Goal: Book appointment/travel/reservation

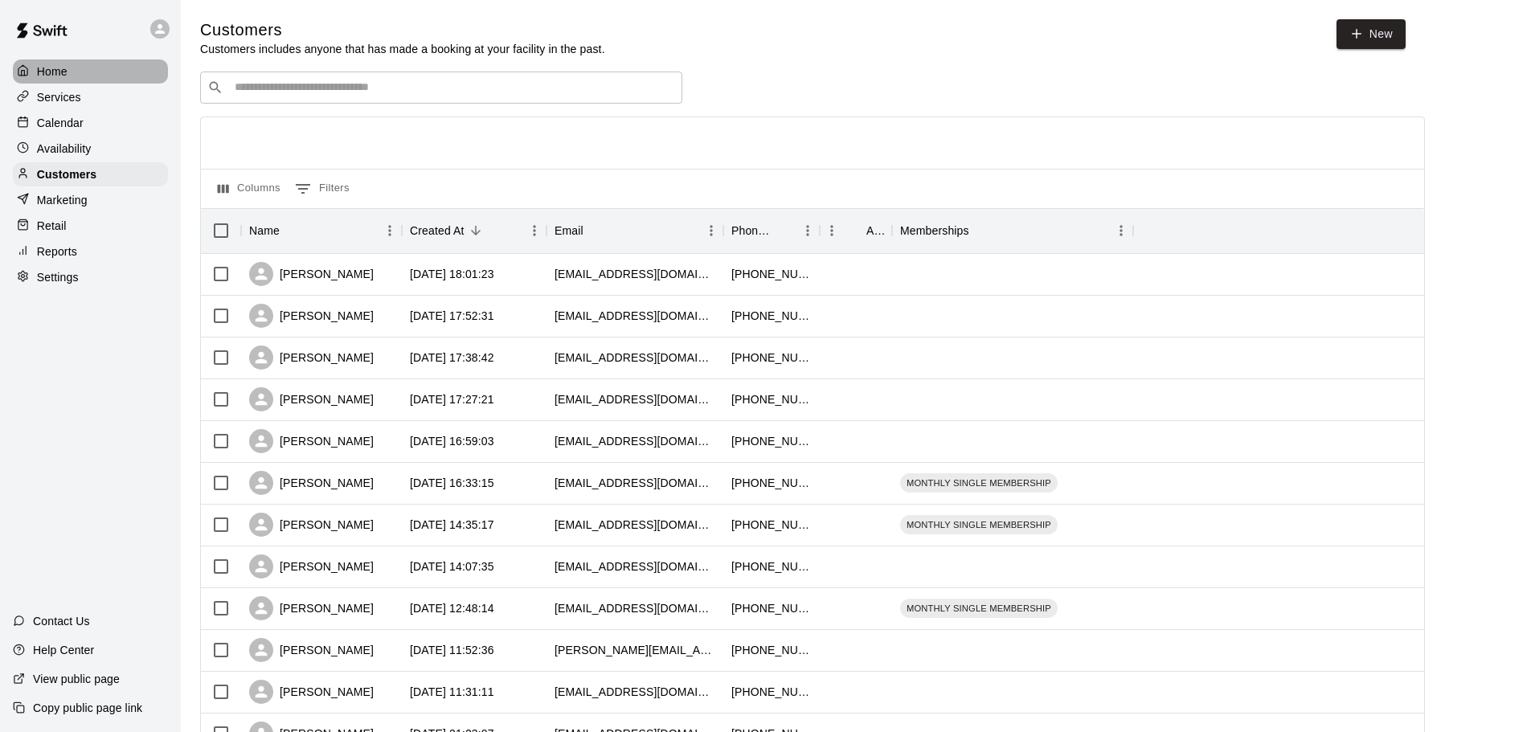
click at [55, 59] on div "Home" at bounding box center [90, 71] width 155 height 24
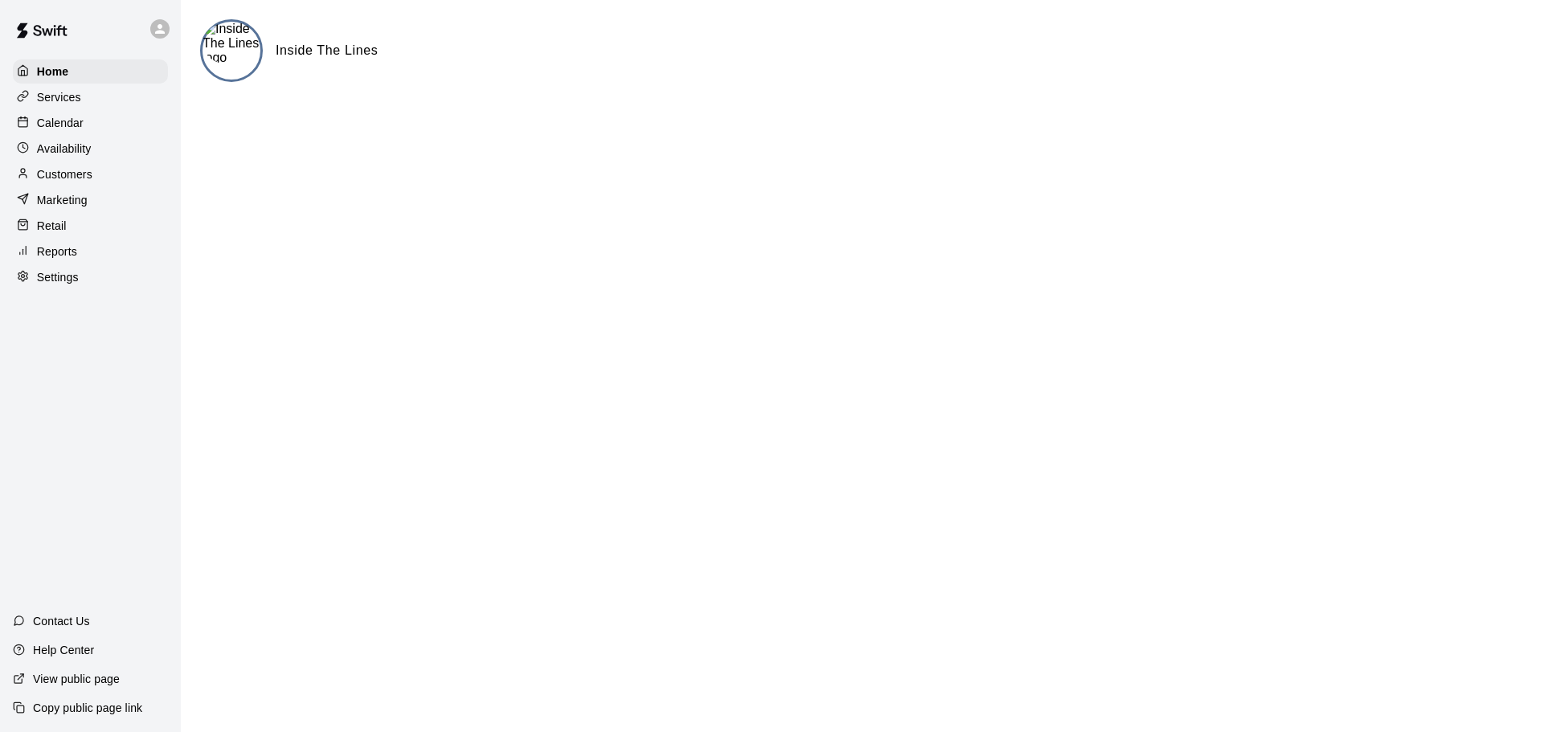
click at [56, 125] on p "Calendar" at bounding box center [60, 123] width 47 height 16
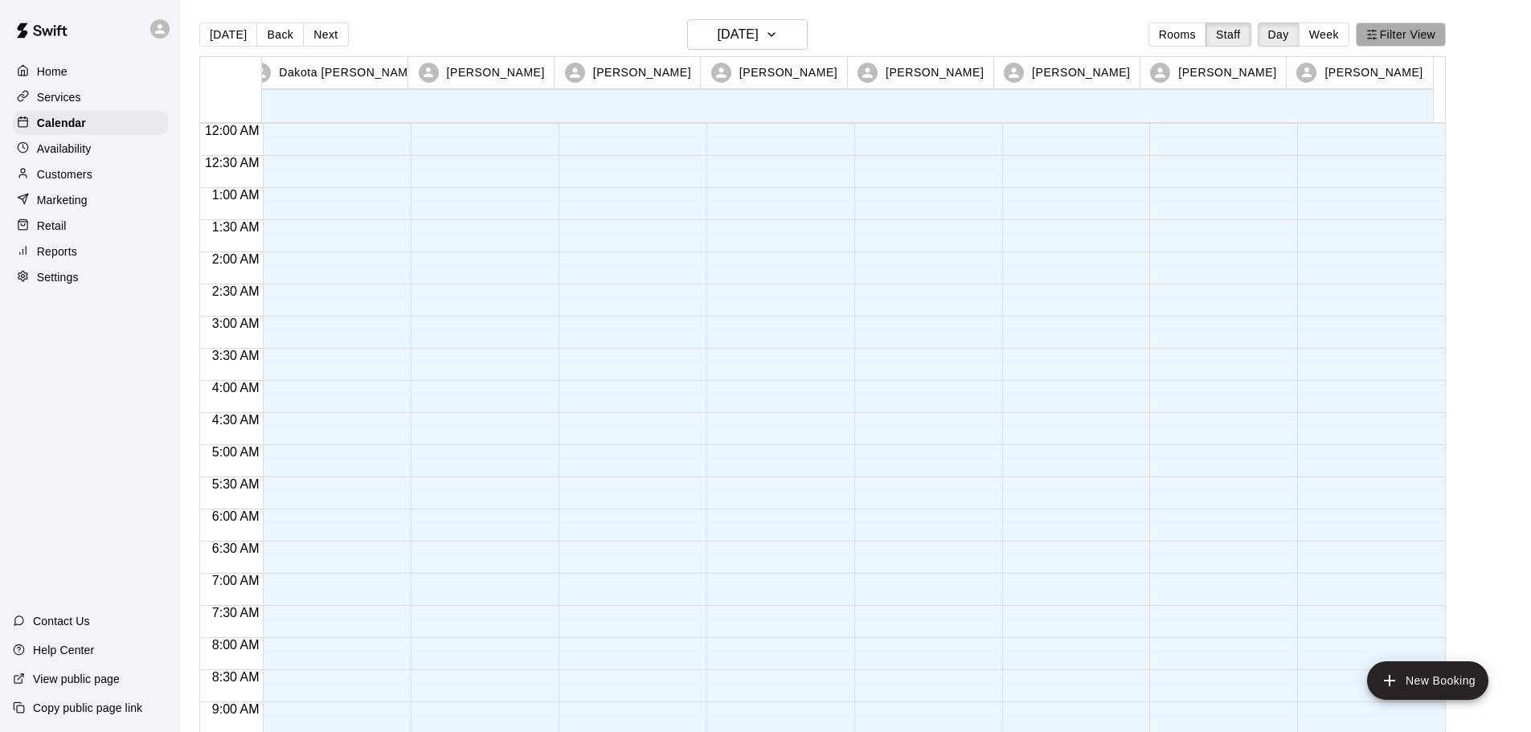
click at [1443, 31] on button "Filter View" at bounding box center [1401, 35] width 90 height 24
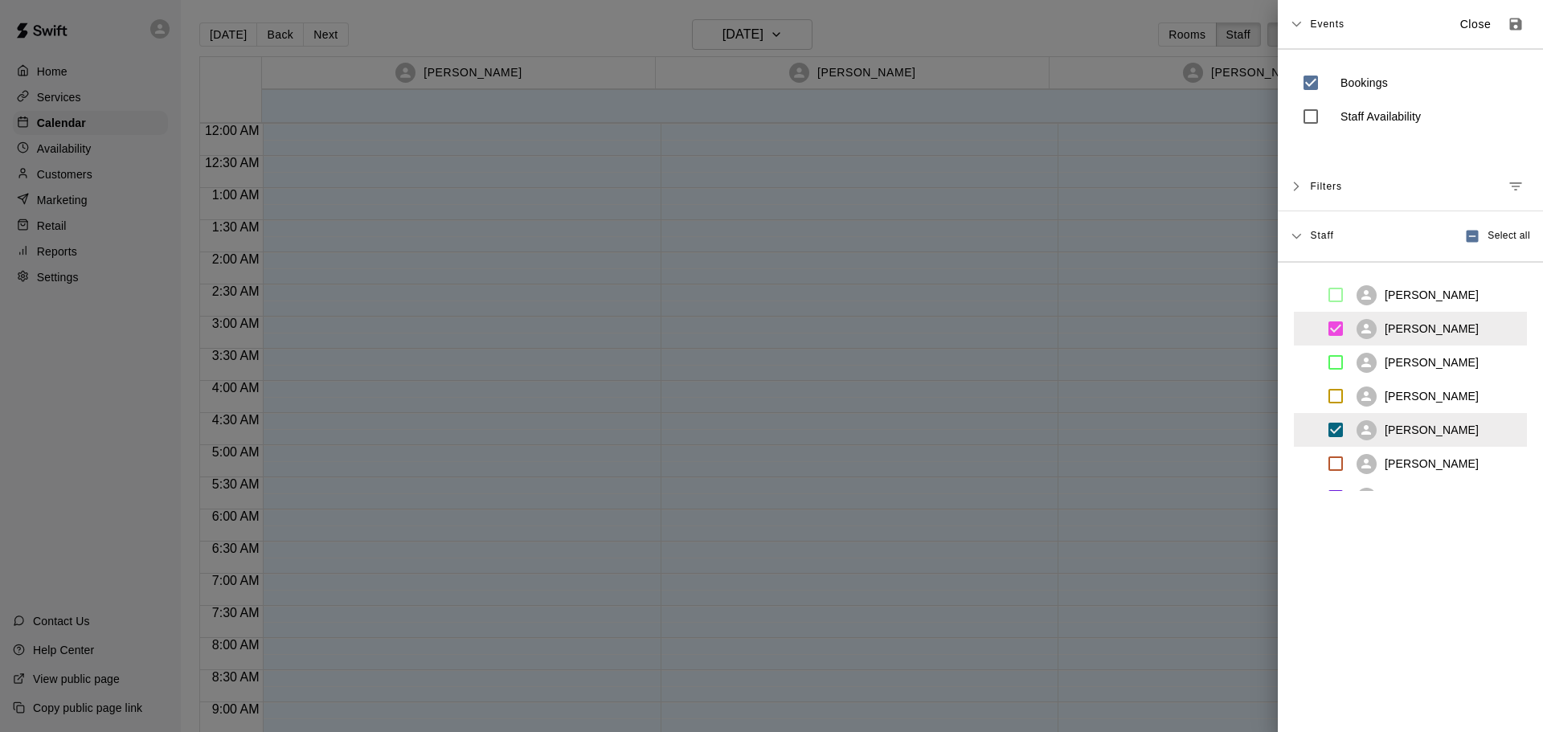
scroll to position [260, 0]
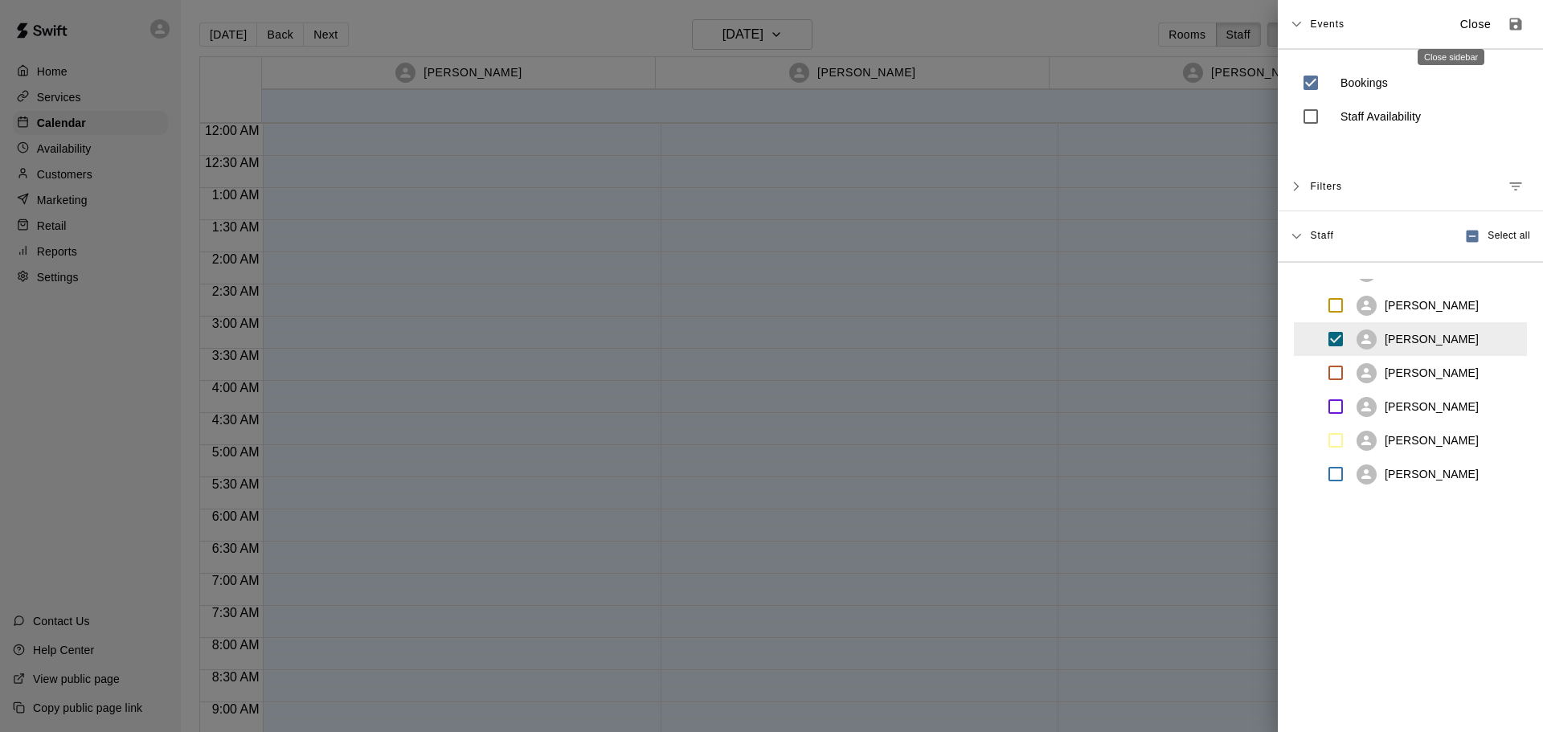
click at [1460, 20] on p "Close" at bounding box center [1475, 24] width 31 height 17
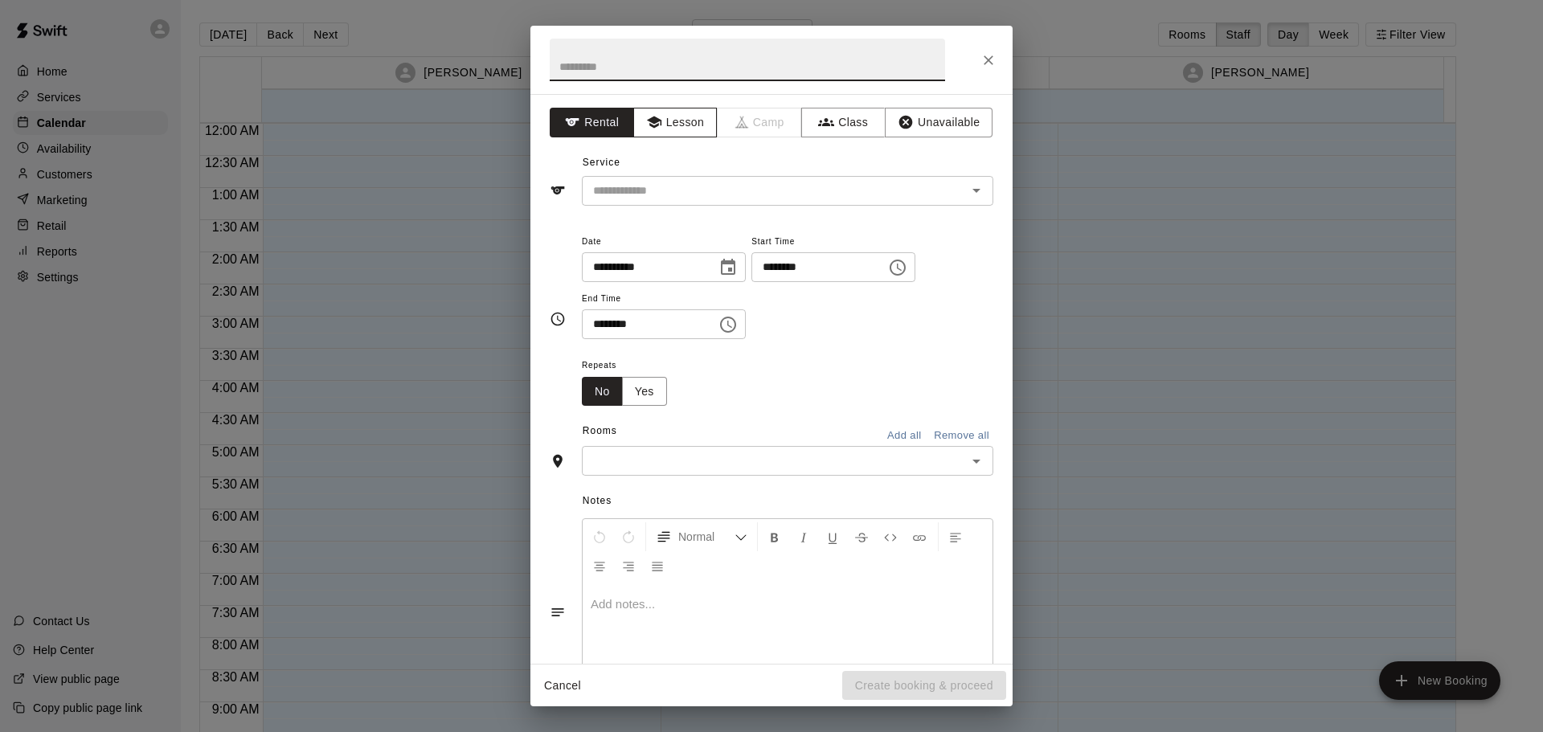
click at [704, 124] on button "Lesson" at bounding box center [675, 123] width 84 height 30
click at [717, 201] on div "​" at bounding box center [787, 191] width 411 height 30
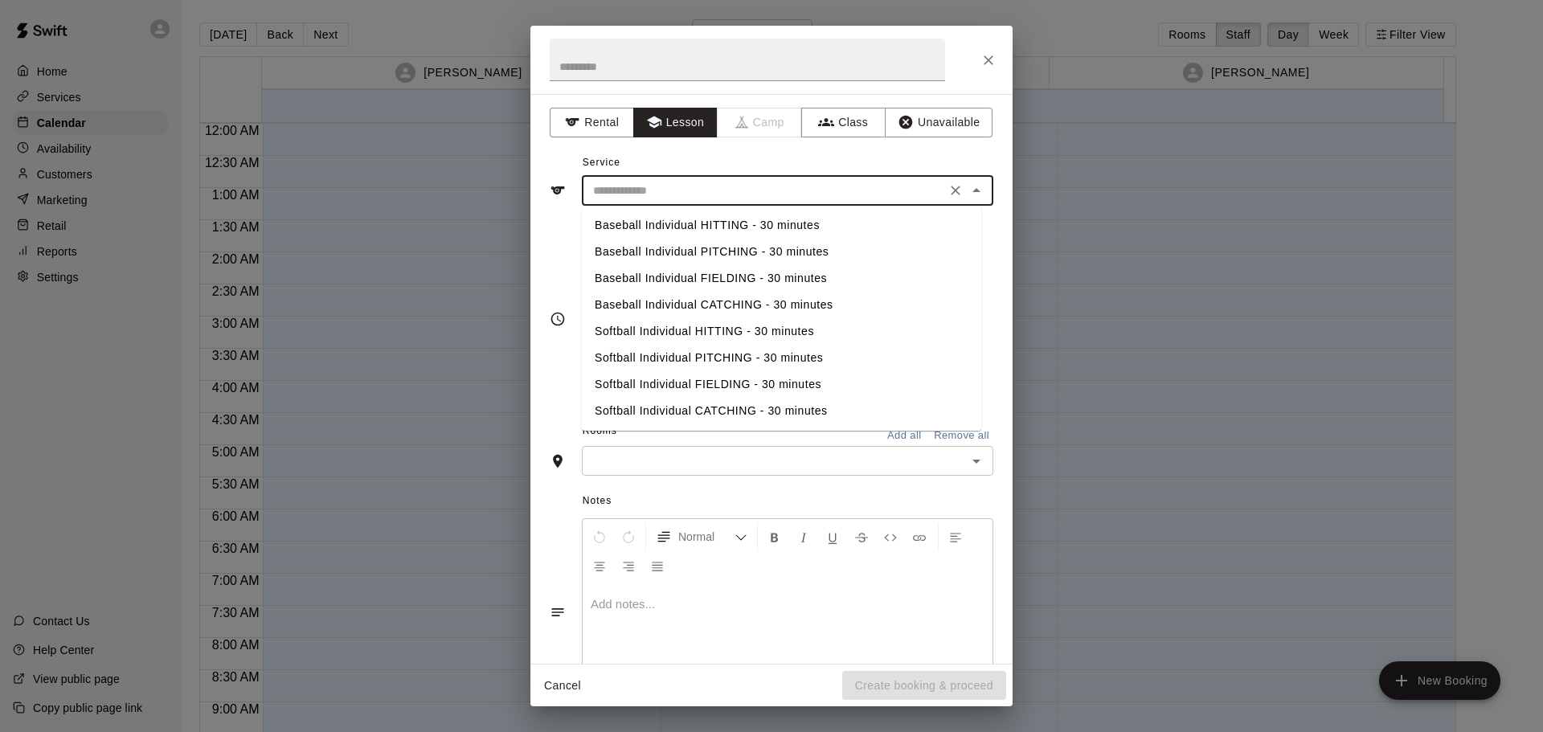
click at [718, 228] on li "Baseball Individual HITTING - 30 minutes" at bounding box center [781, 225] width 399 height 27
type input "**********"
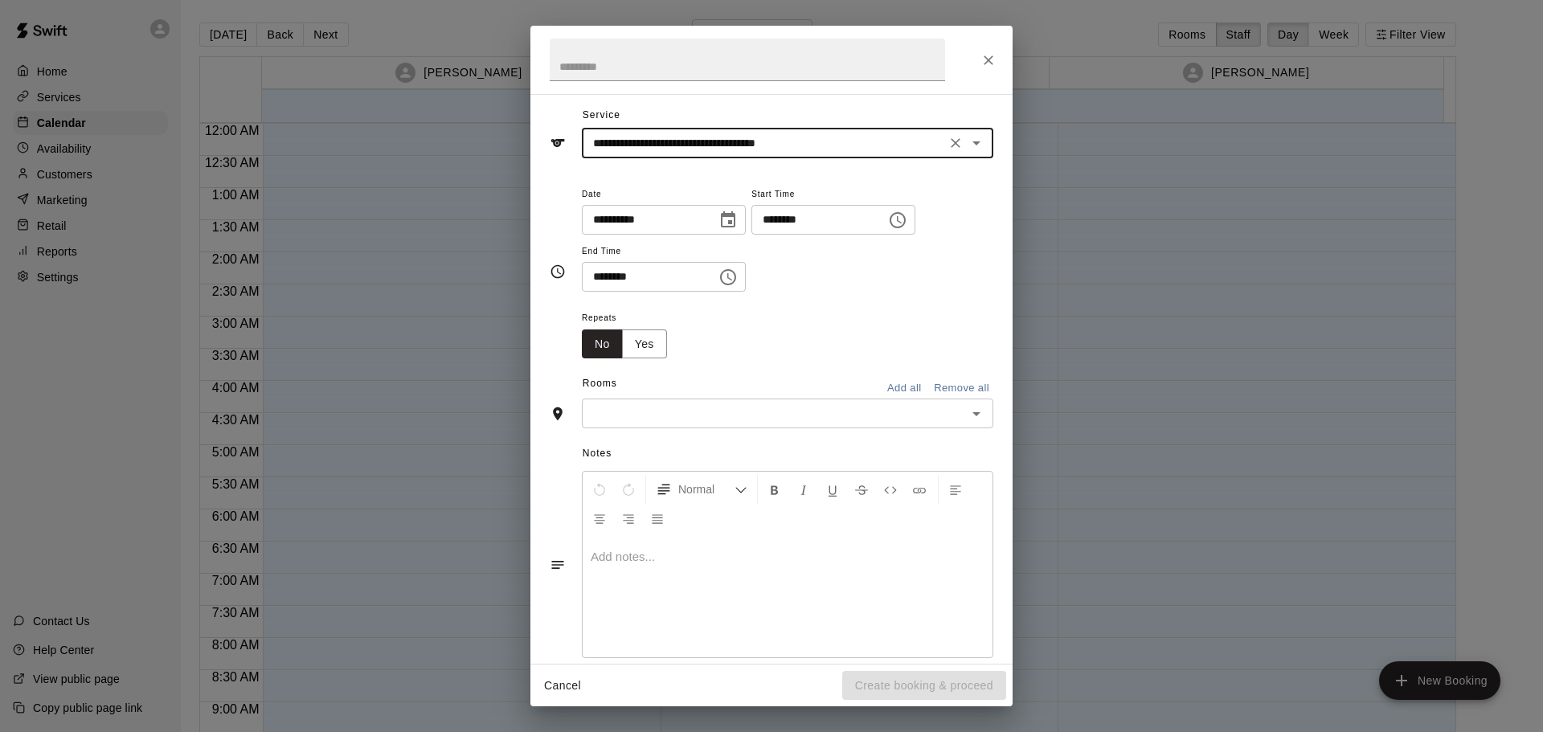
scroll to position [72, 0]
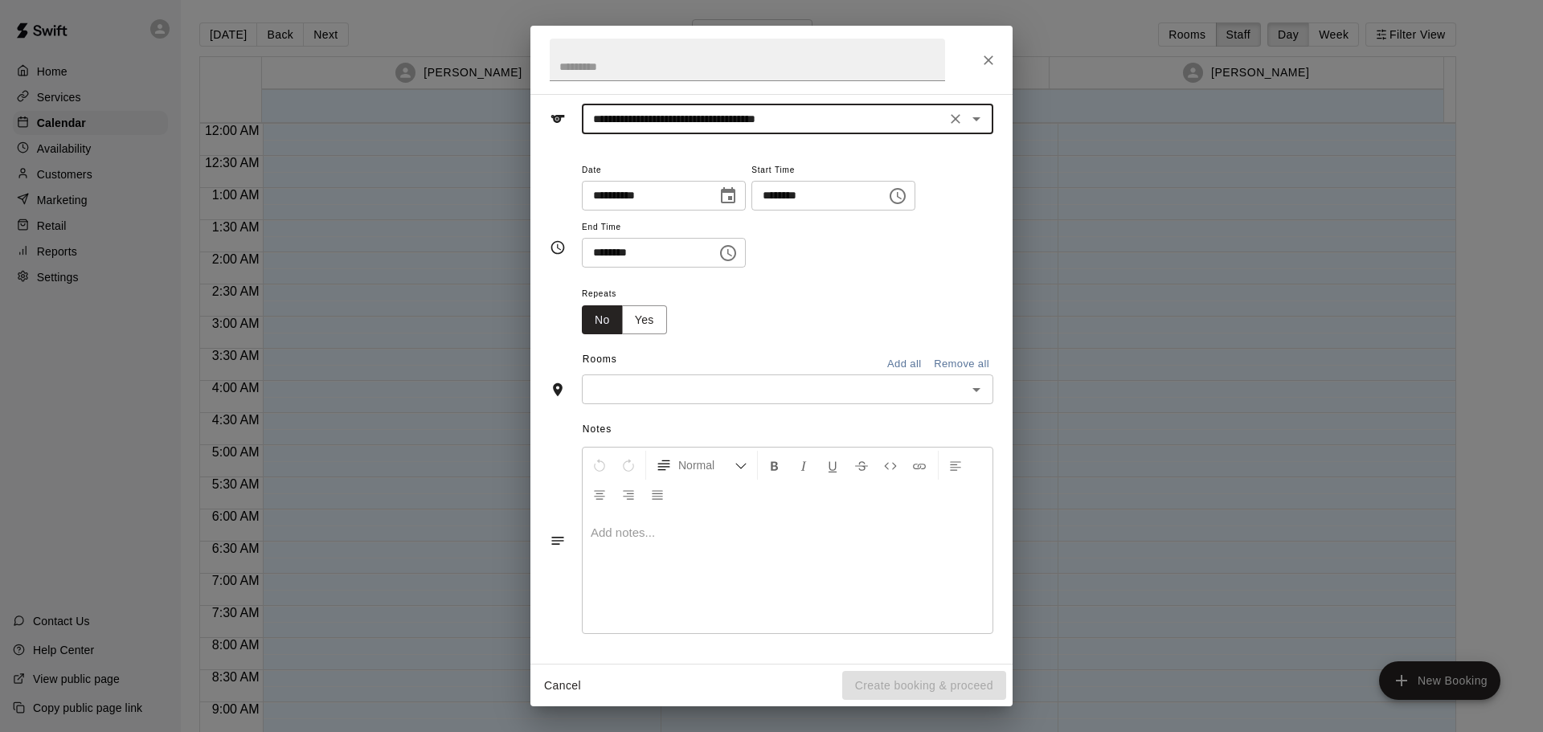
click at [714, 395] on input "text" at bounding box center [774, 389] width 375 height 20
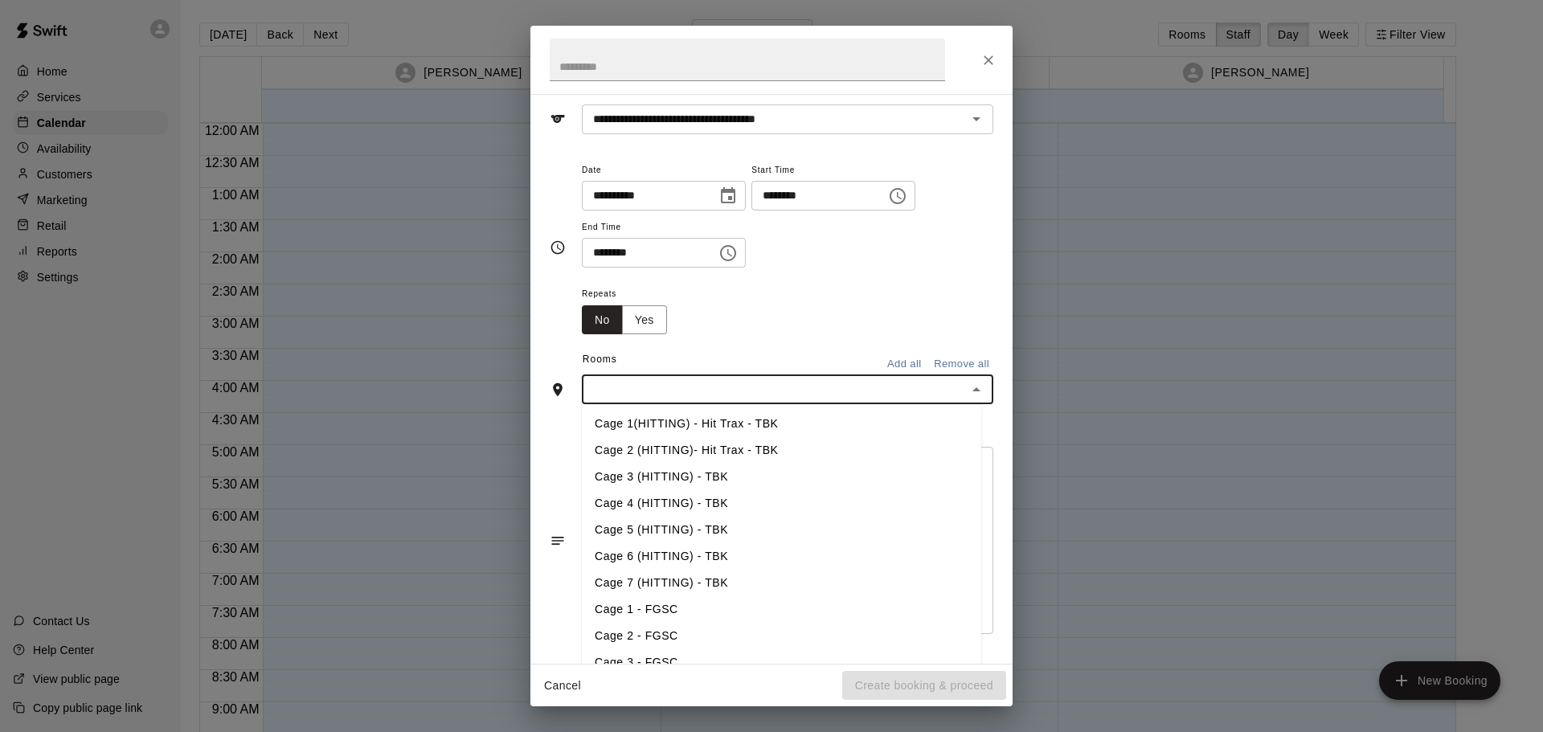
click at [704, 489] on li "Cage 3 (HITTING) - TBK" at bounding box center [781, 477] width 399 height 27
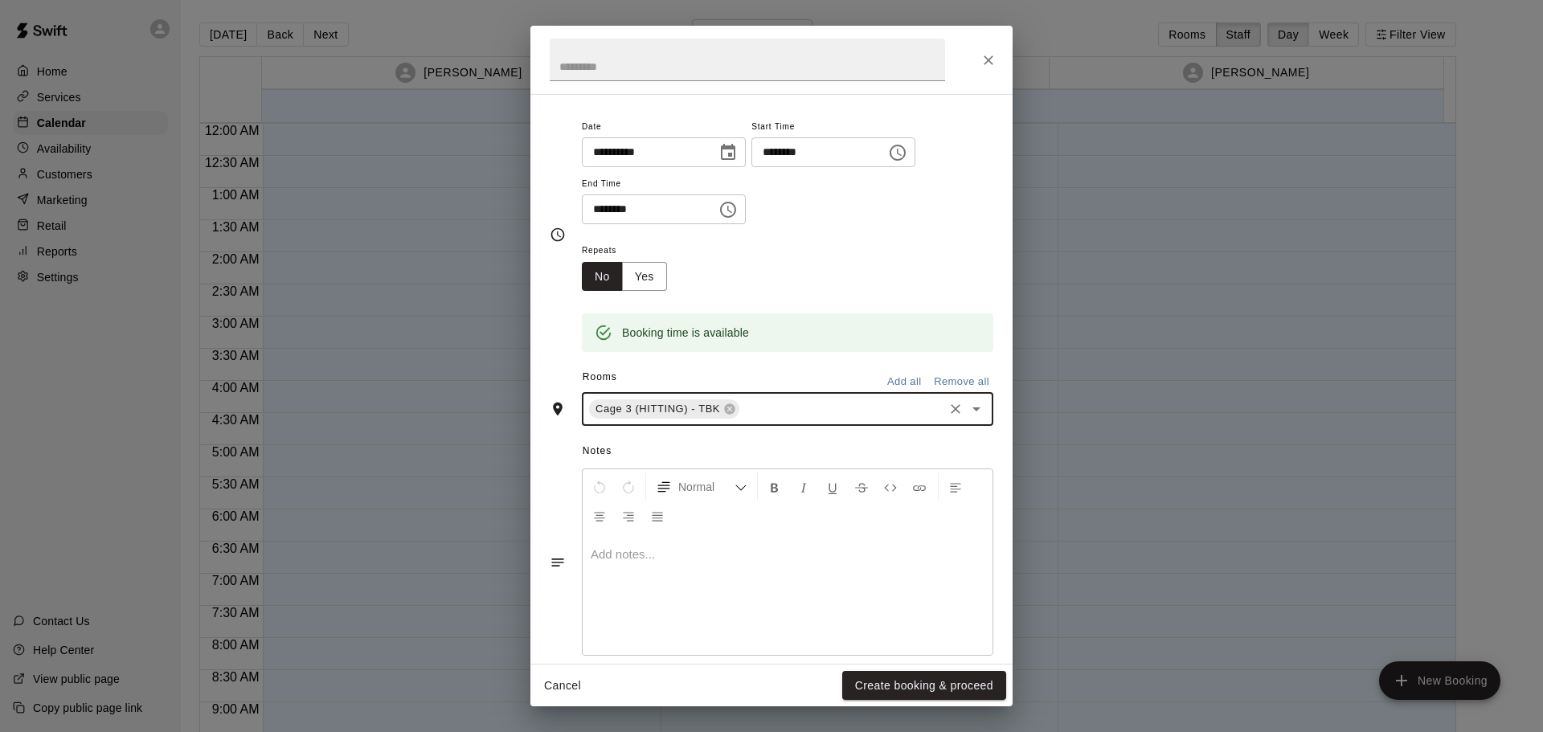
scroll to position [137, 0]
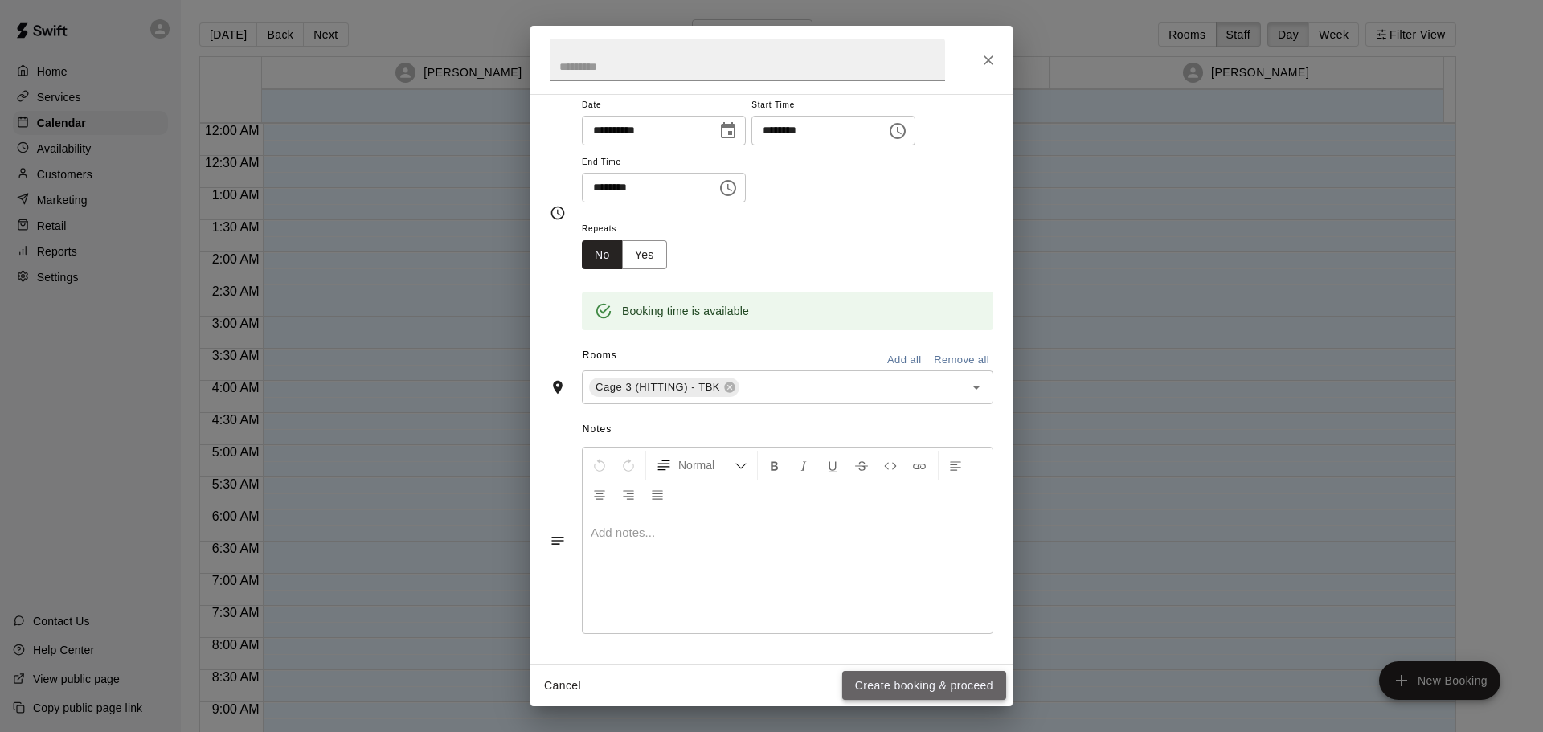
click at [938, 698] on button "Create booking & proceed" at bounding box center [924, 686] width 164 height 30
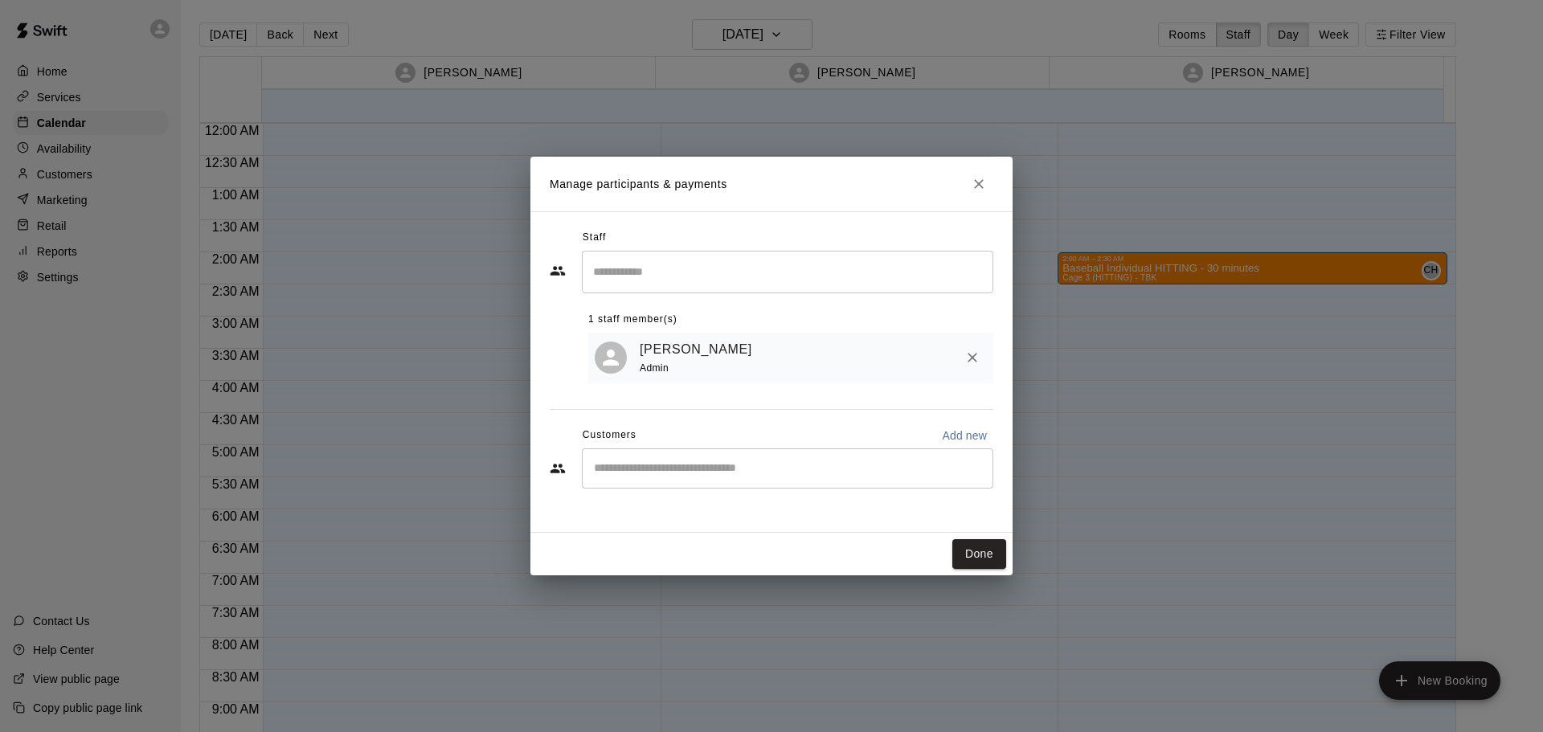
click at [727, 462] on input "Start typing to search customers..." at bounding box center [787, 468] width 397 height 16
type input "*"
click at [976, 564] on button "Done" at bounding box center [979, 554] width 54 height 30
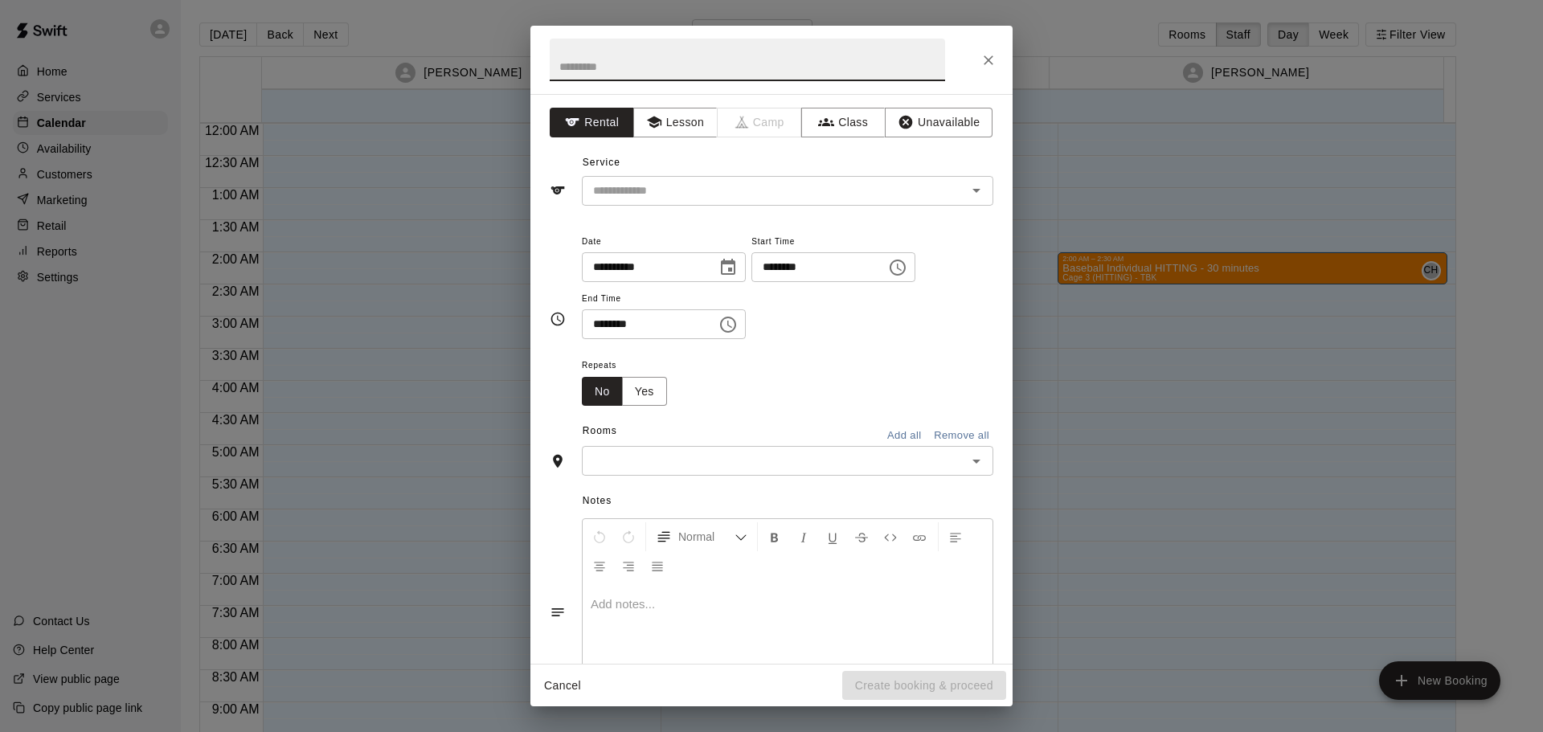
click at [727, 462] on input "text" at bounding box center [774, 461] width 375 height 20
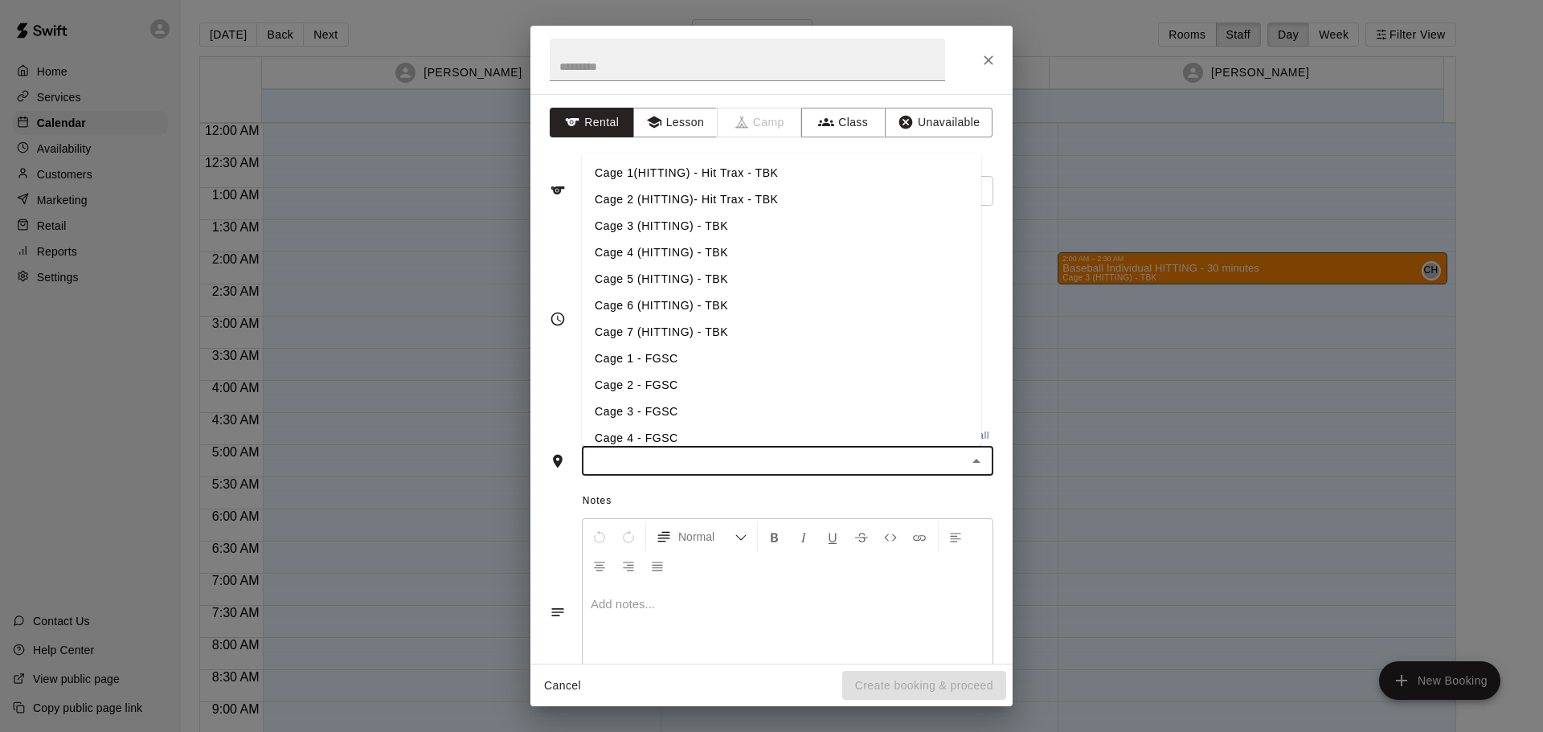
drag, startPoint x: 727, startPoint y: 462, endPoint x: 1049, endPoint y: 10, distance: 555.5
click at [1048, 11] on div "**********" at bounding box center [771, 366] width 1543 height 732
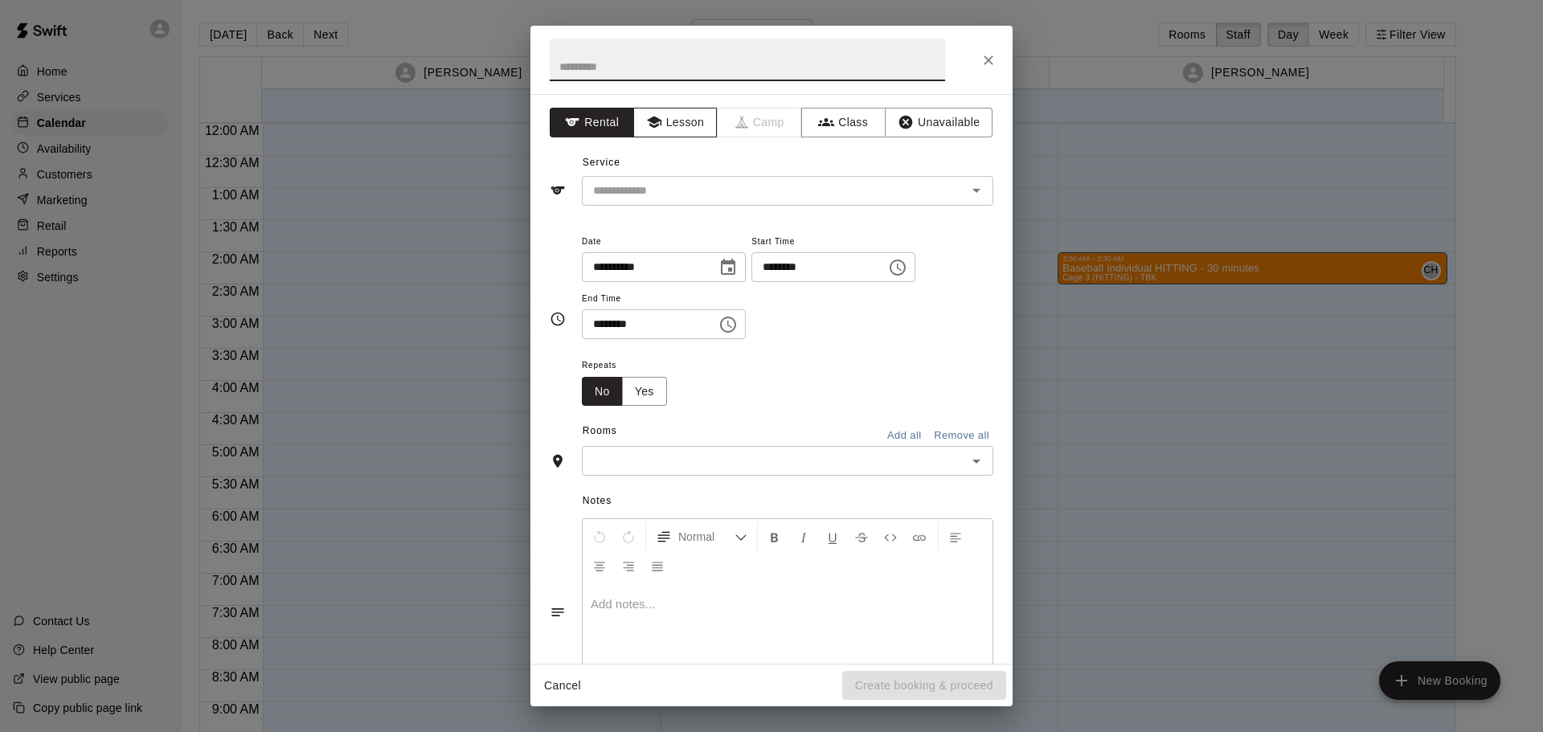
click at [661, 123] on button "Lesson" at bounding box center [675, 123] width 84 height 30
drag, startPoint x: 657, startPoint y: 194, endPoint x: 663, endPoint y: 185, distance: 11.2
click at [660, 191] on input "text" at bounding box center [764, 191] width 354 height 20
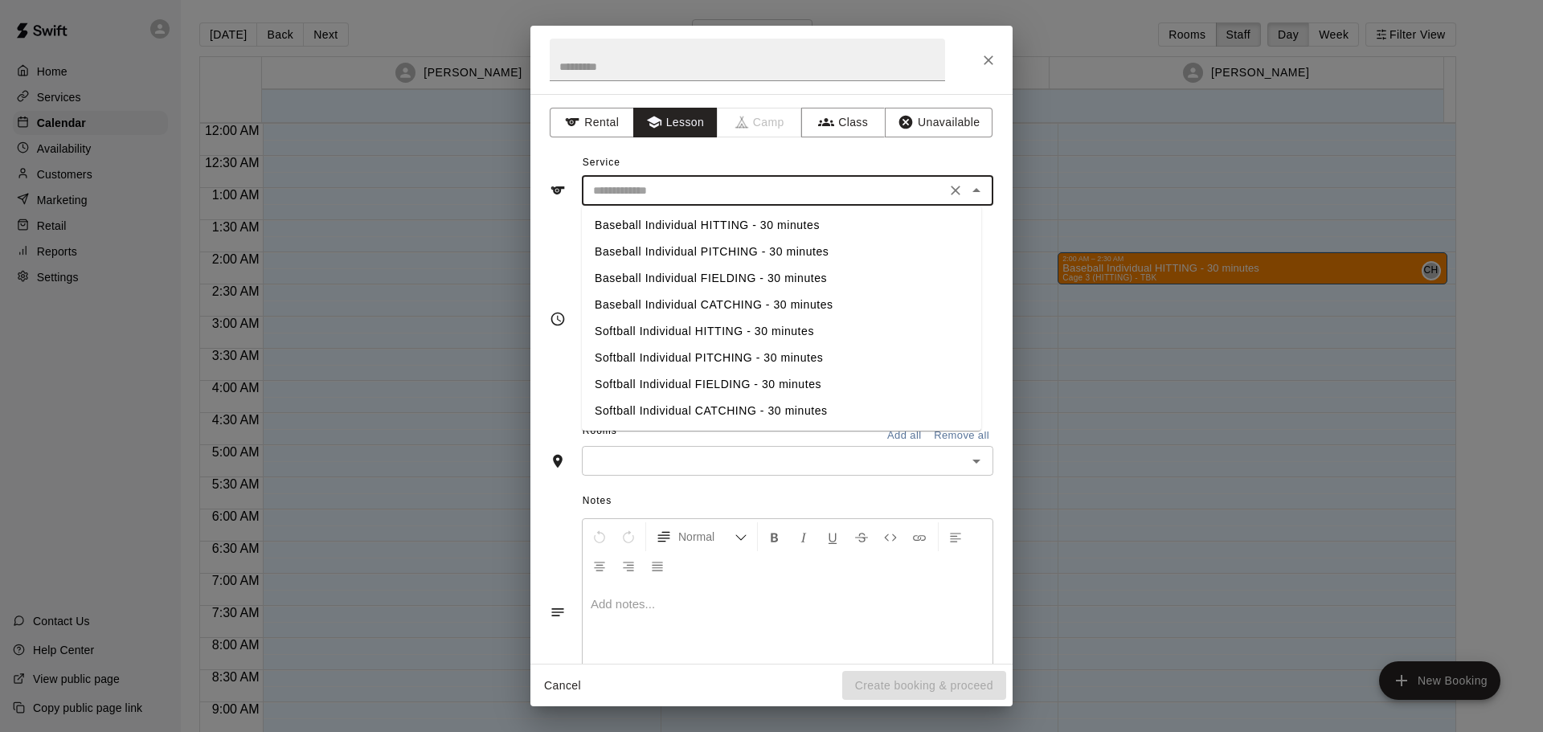
click at [704, 226] on li "Baseball Individual HITTING - 30 minutes" at bounding box center [781, 225] width 399 height 27
type input "**********"
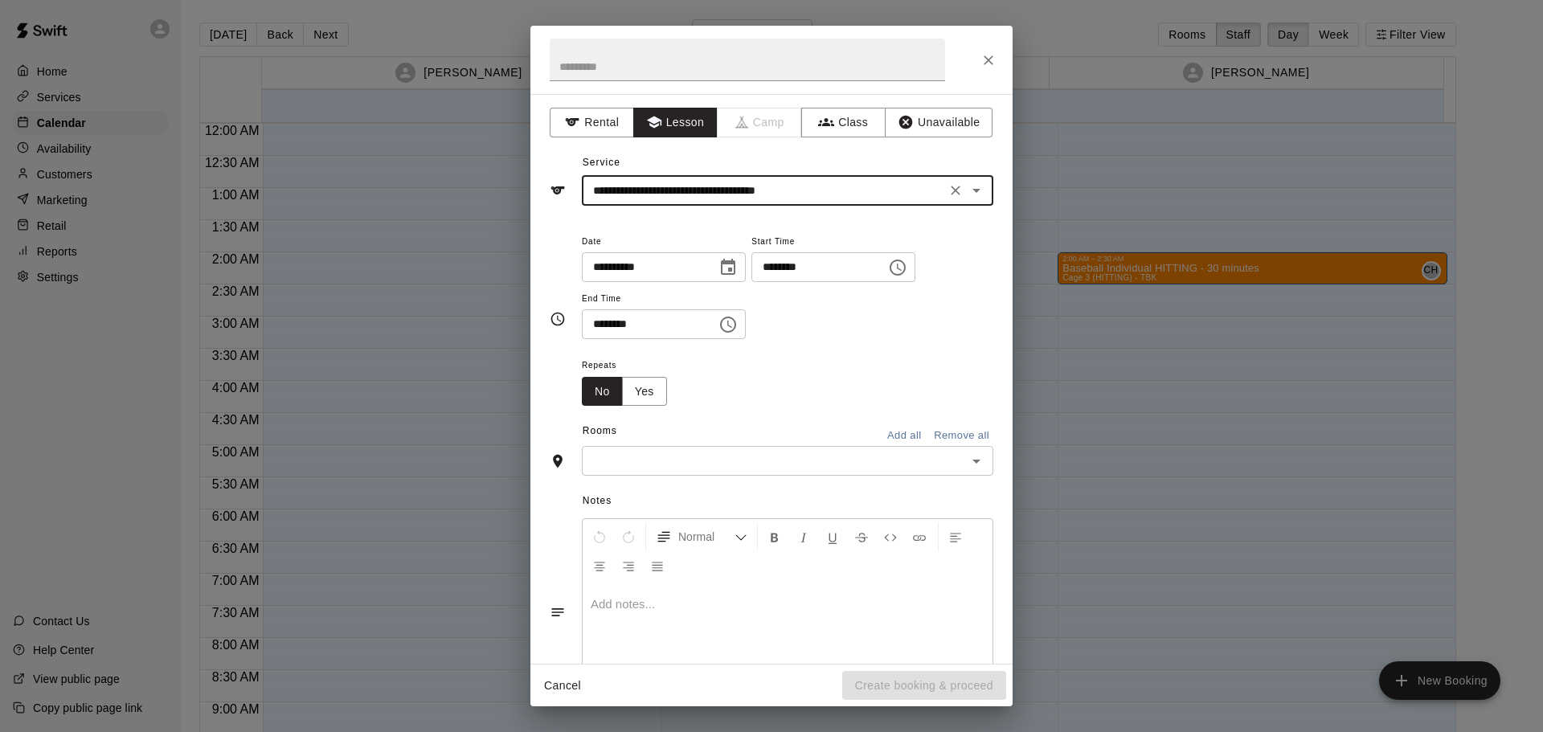
click at [727, 465] on input "text" at bounding box center [774, 461] width 375 height 20
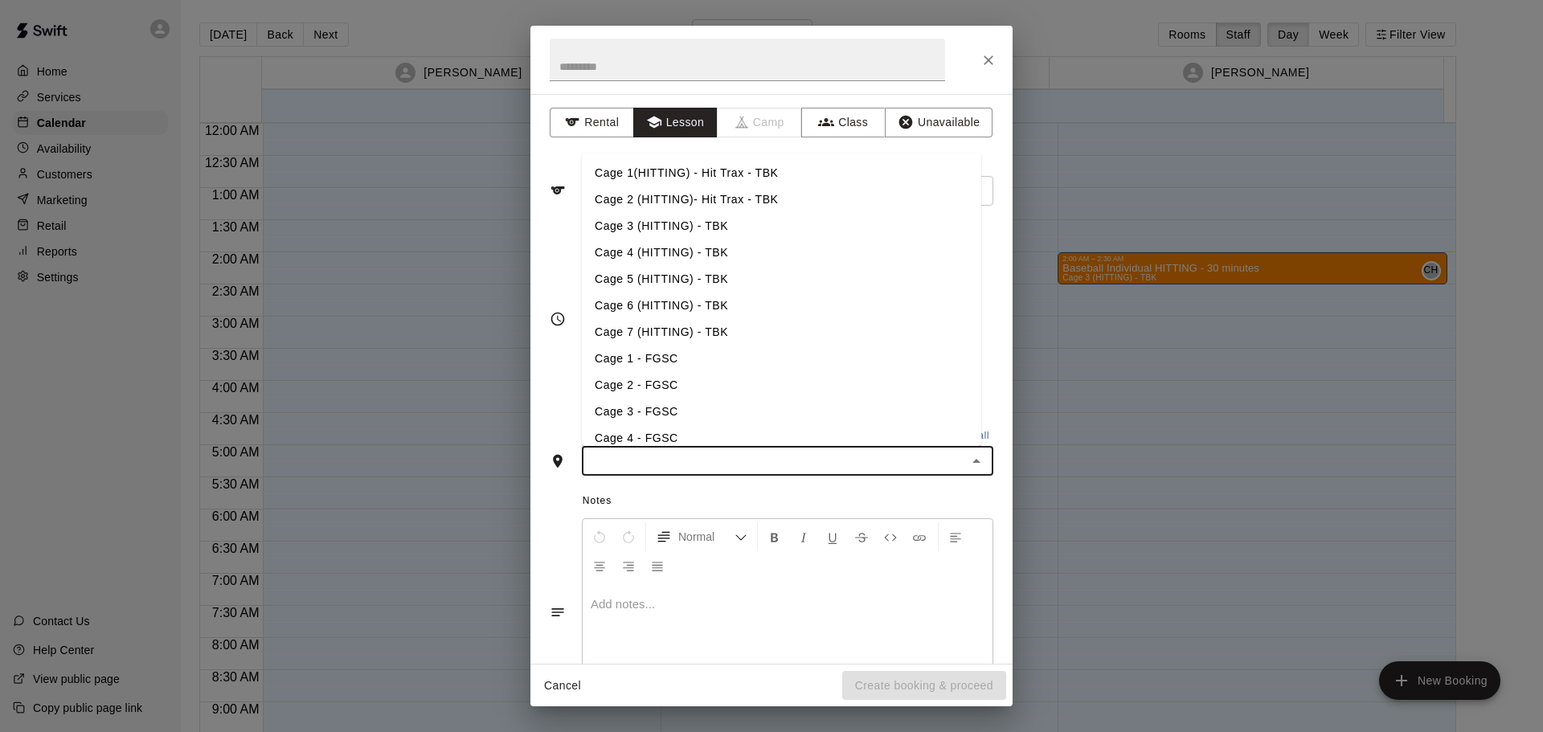
click at [658, 409] on li "Cage 3 - FGSC" at bounding box center [781, 412] width 399 height 27
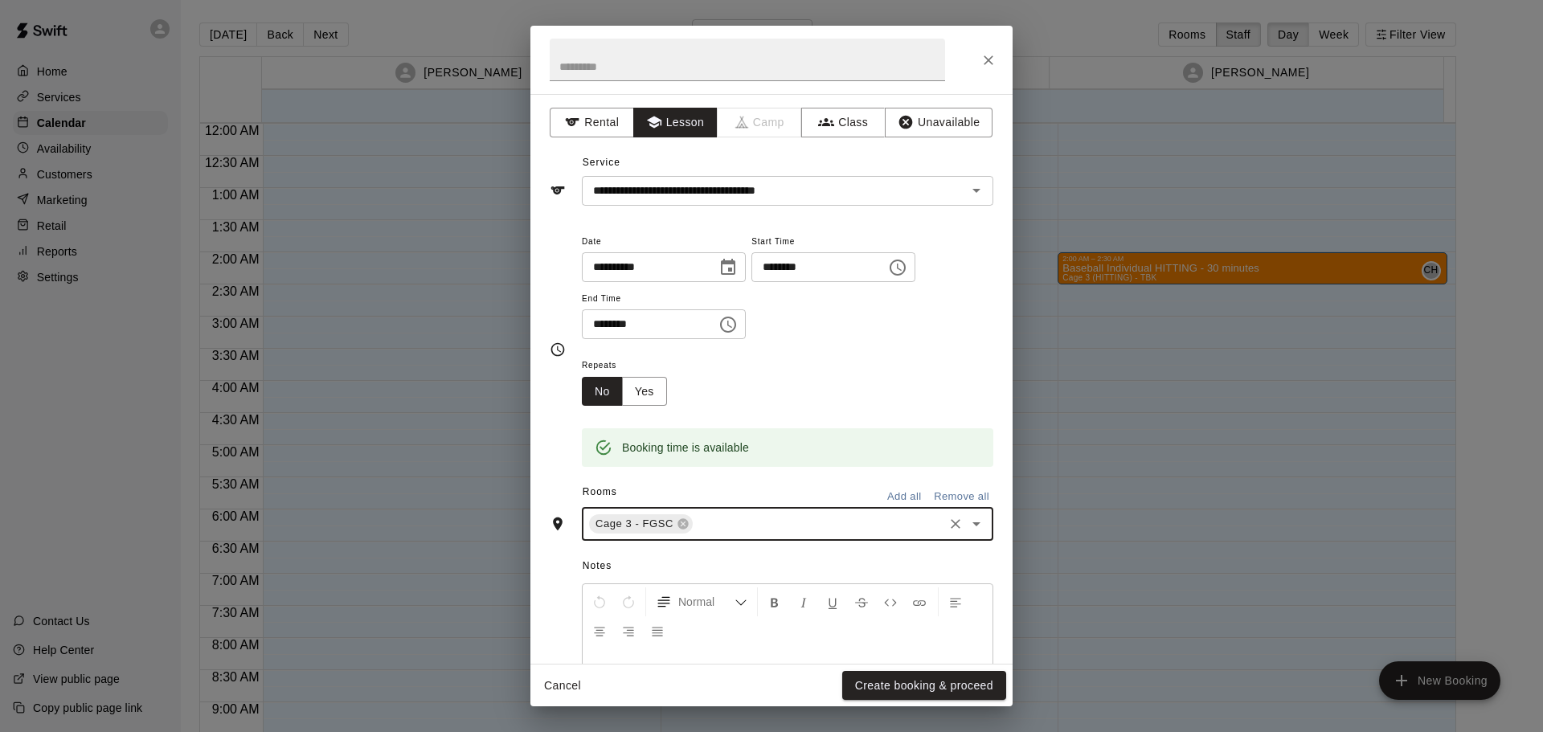
click at [948, 522] on icon "Clear" at bounding box center [956, 524] width 16 height 16
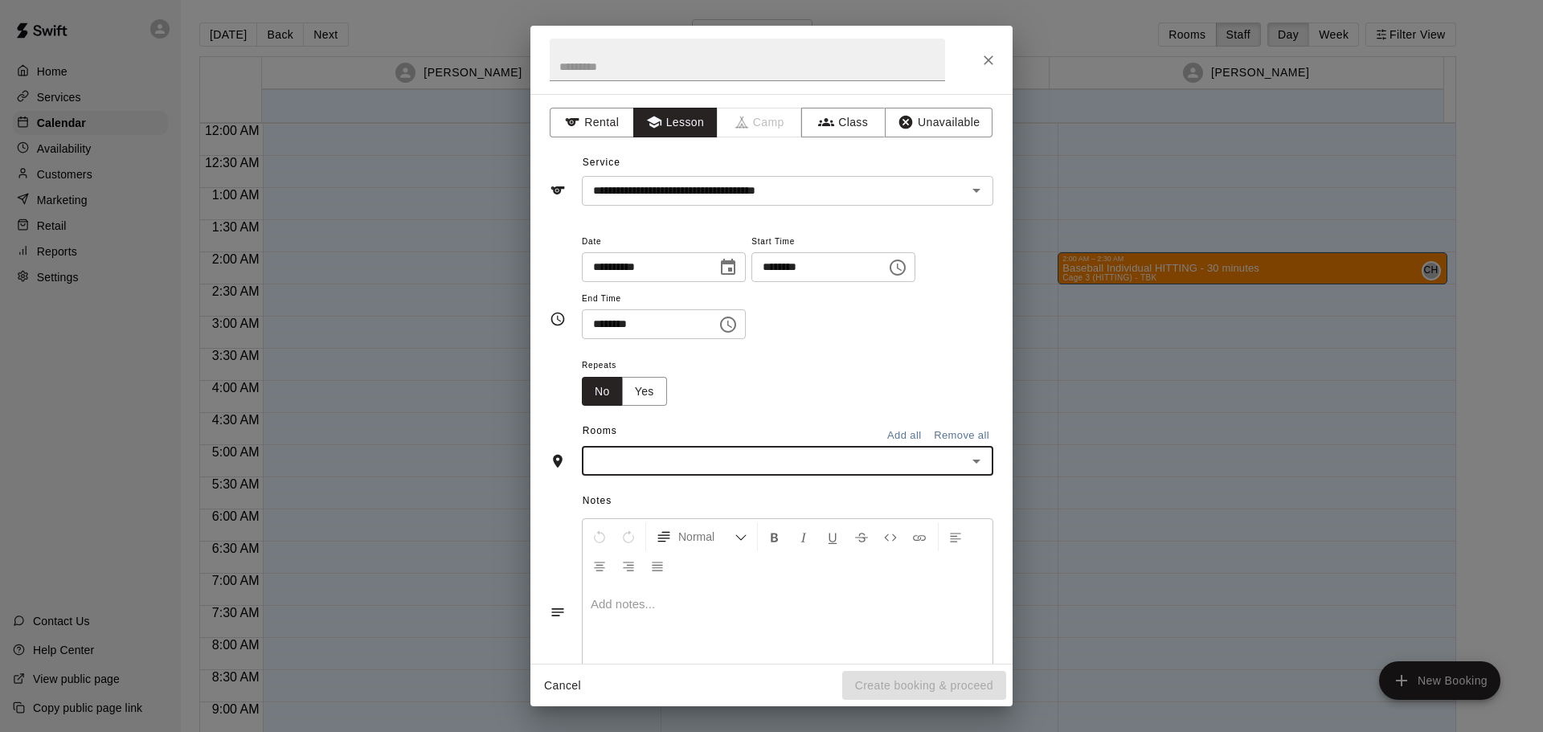
click at [706, 467] on input "text" at bounding box center [774, 461] width 375 height 20
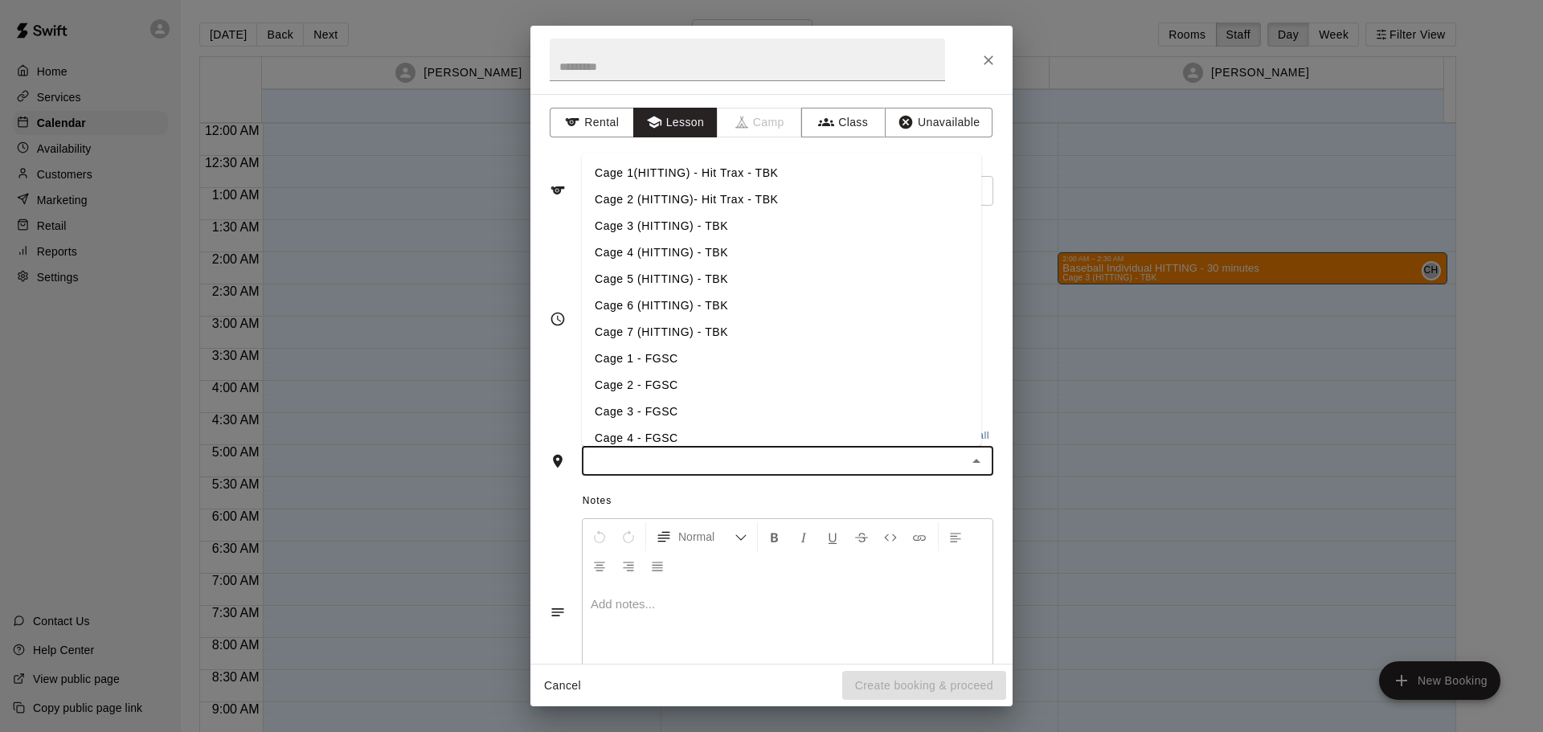
click at [656, 230] on li "Cage 3 (HITTING) - TBK" at bounding box center [781, 226] width 399 height 27
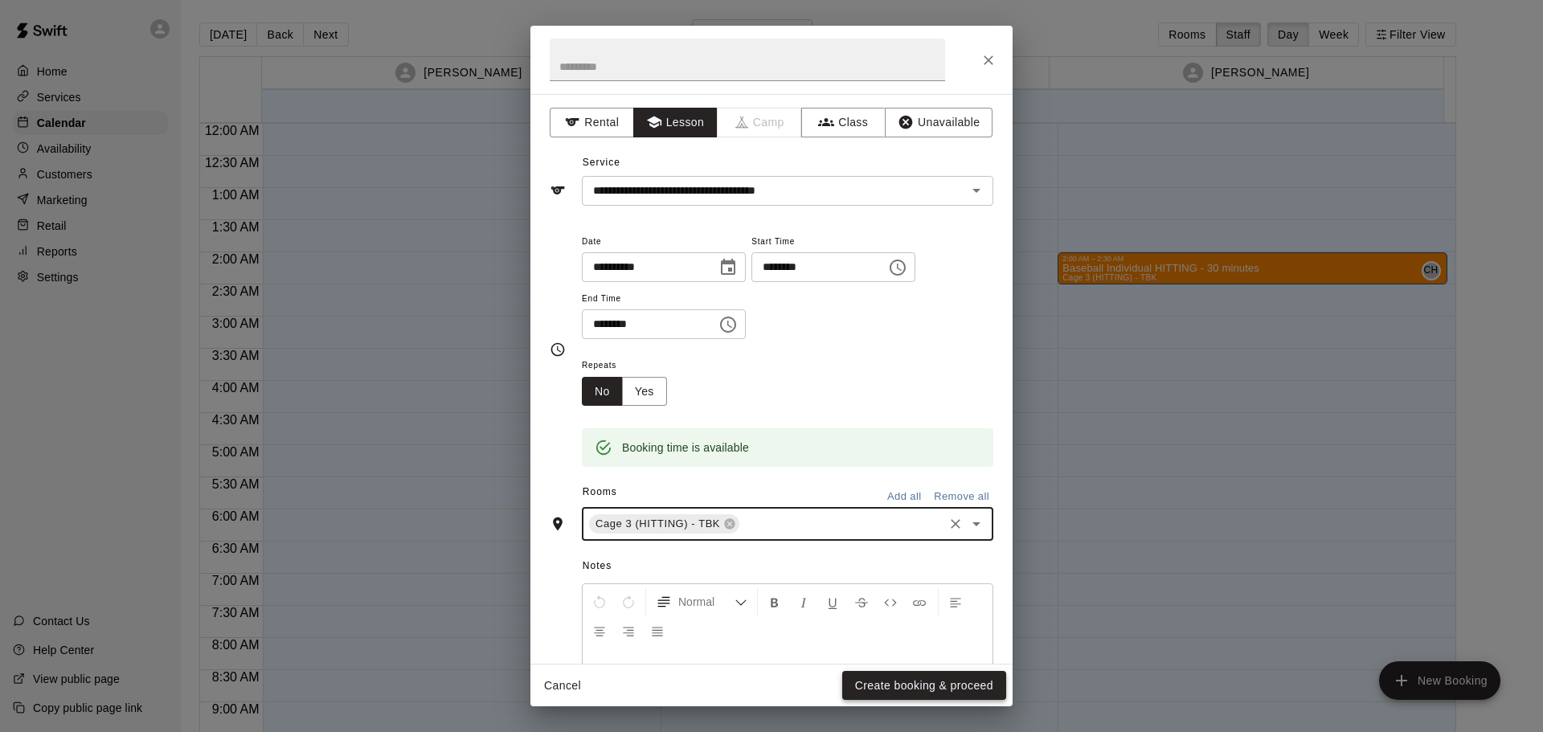
click at [976, 684] on button "Create booking & proceed" at bounding box center [924, 686] width 164 height 30
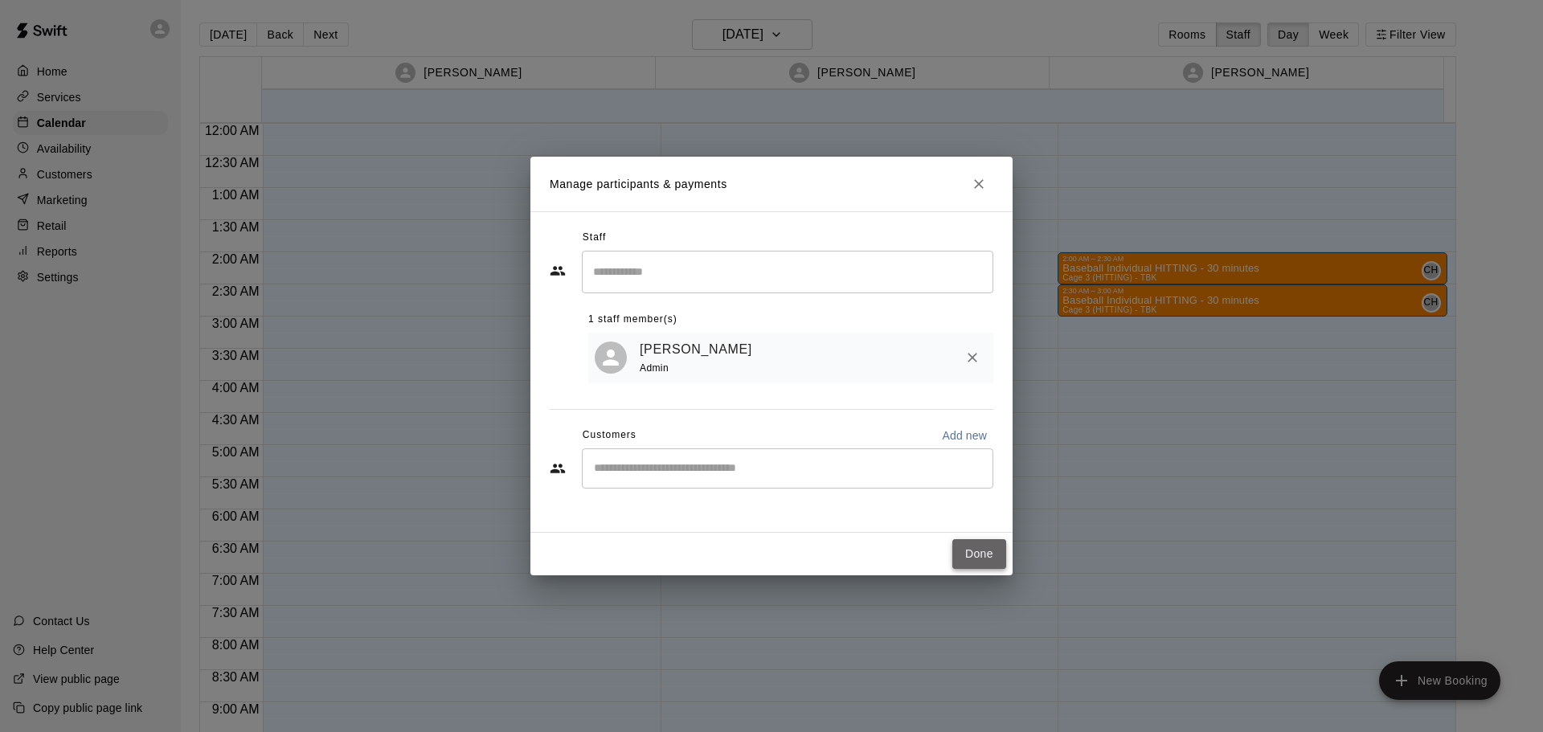
click at [989, 550] on button "Done" at bounding box center [979, 554] width 54 height 30
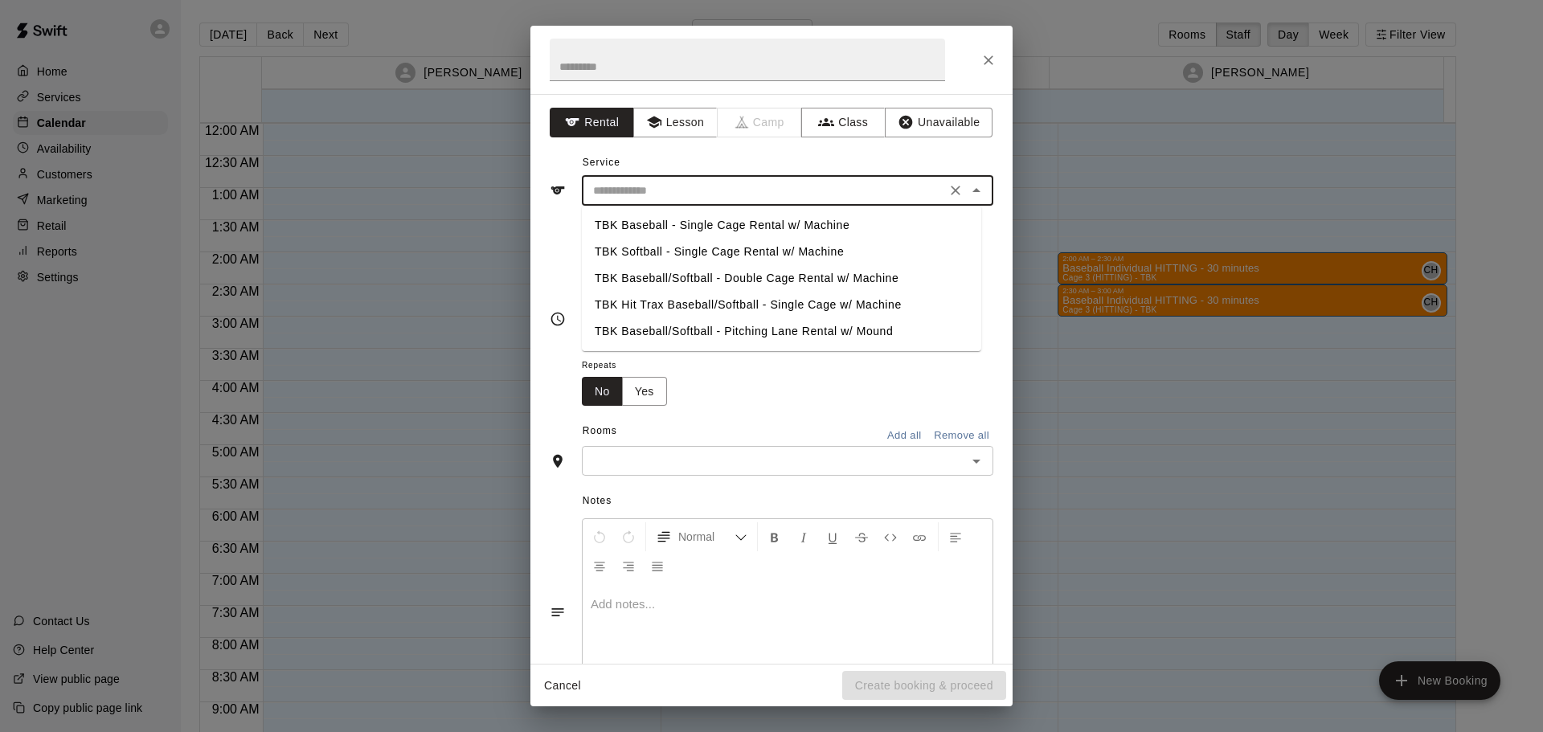
click at [754, 190] on input "text" at bounding box center [764, 191] width 354 height 20
click at [682, 123] on button "Lesson" at bounding box center [675, 123] width 84 height 30
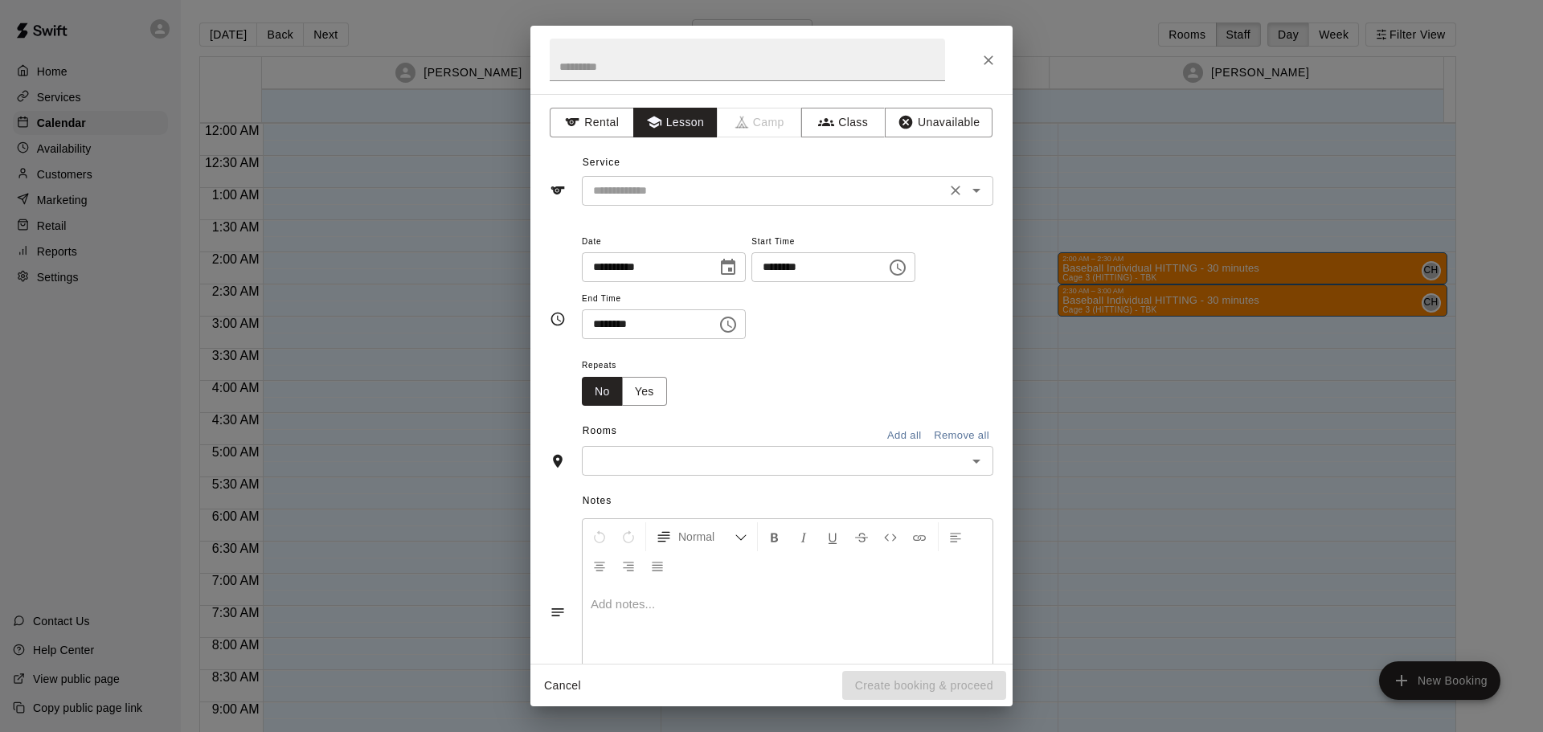
click at [677, 192] on input "text" at bounding box center [764, 191] width 354 height 20
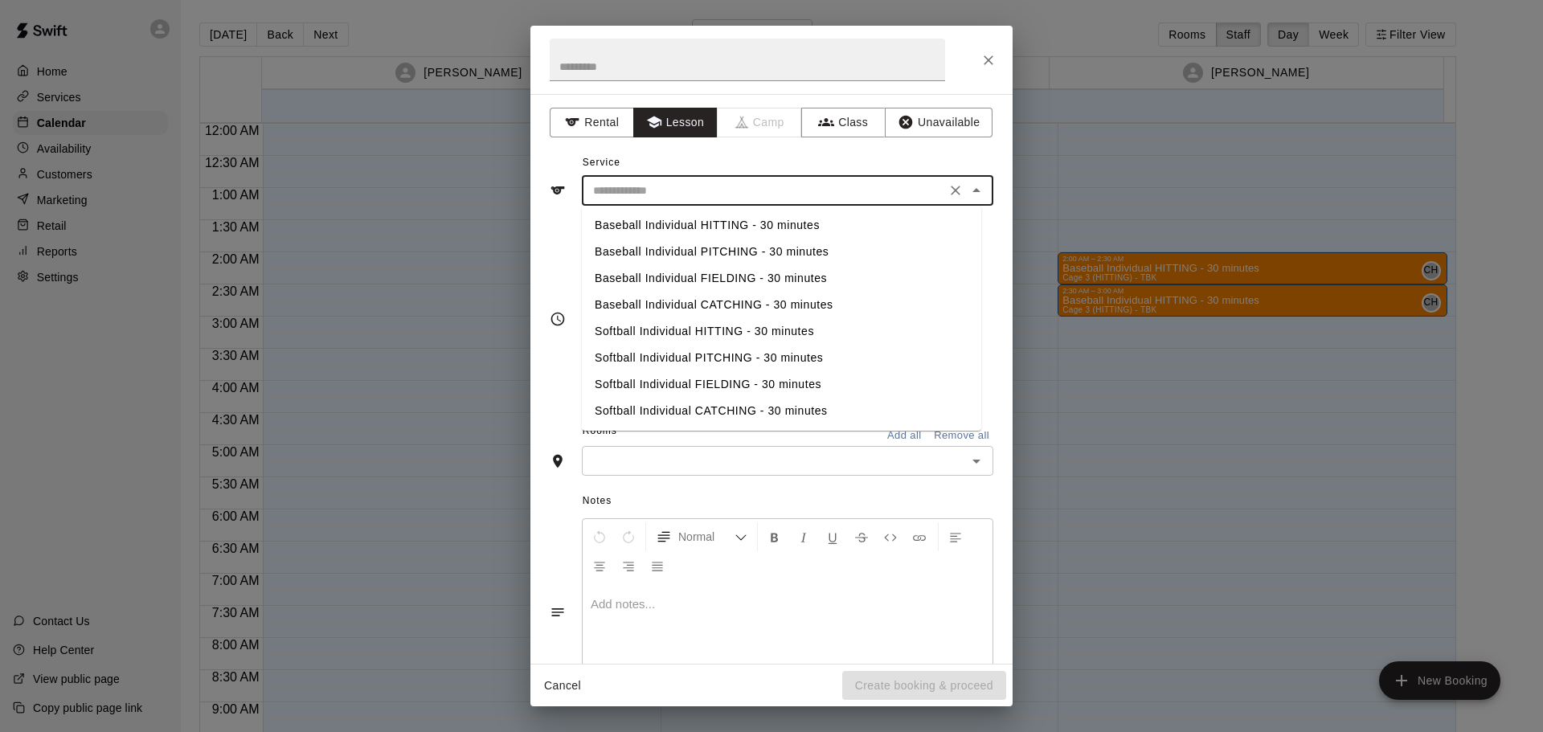
click at [655, 223] on li "Baseball Individual HITTING - 30 minutes" at bounding box center [781, 225] width 399 height 27
type input "**********"
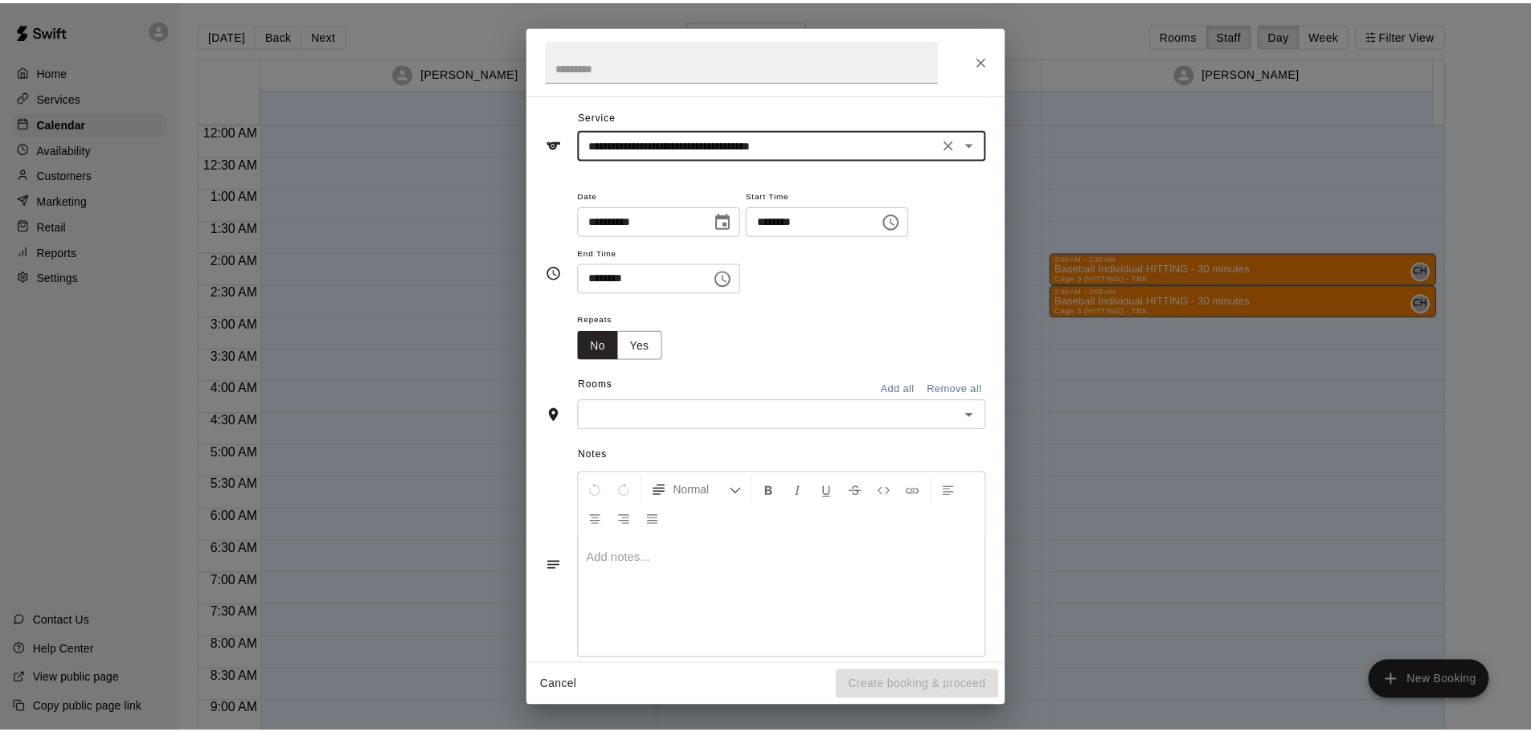
scroll to position [72, 0]
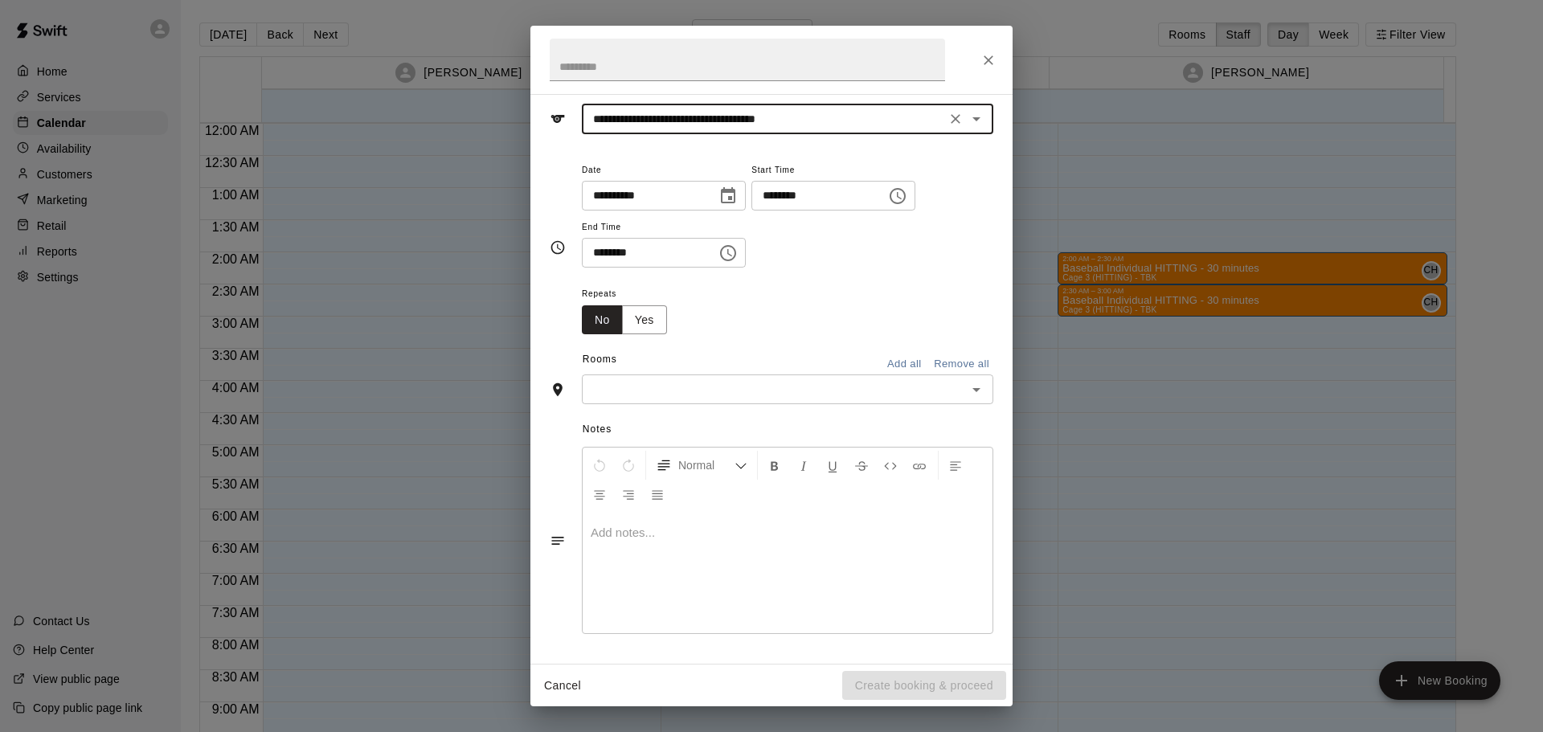
click at [867, 399] on input "text" at bounding box center [774, 389] width 375 height 20
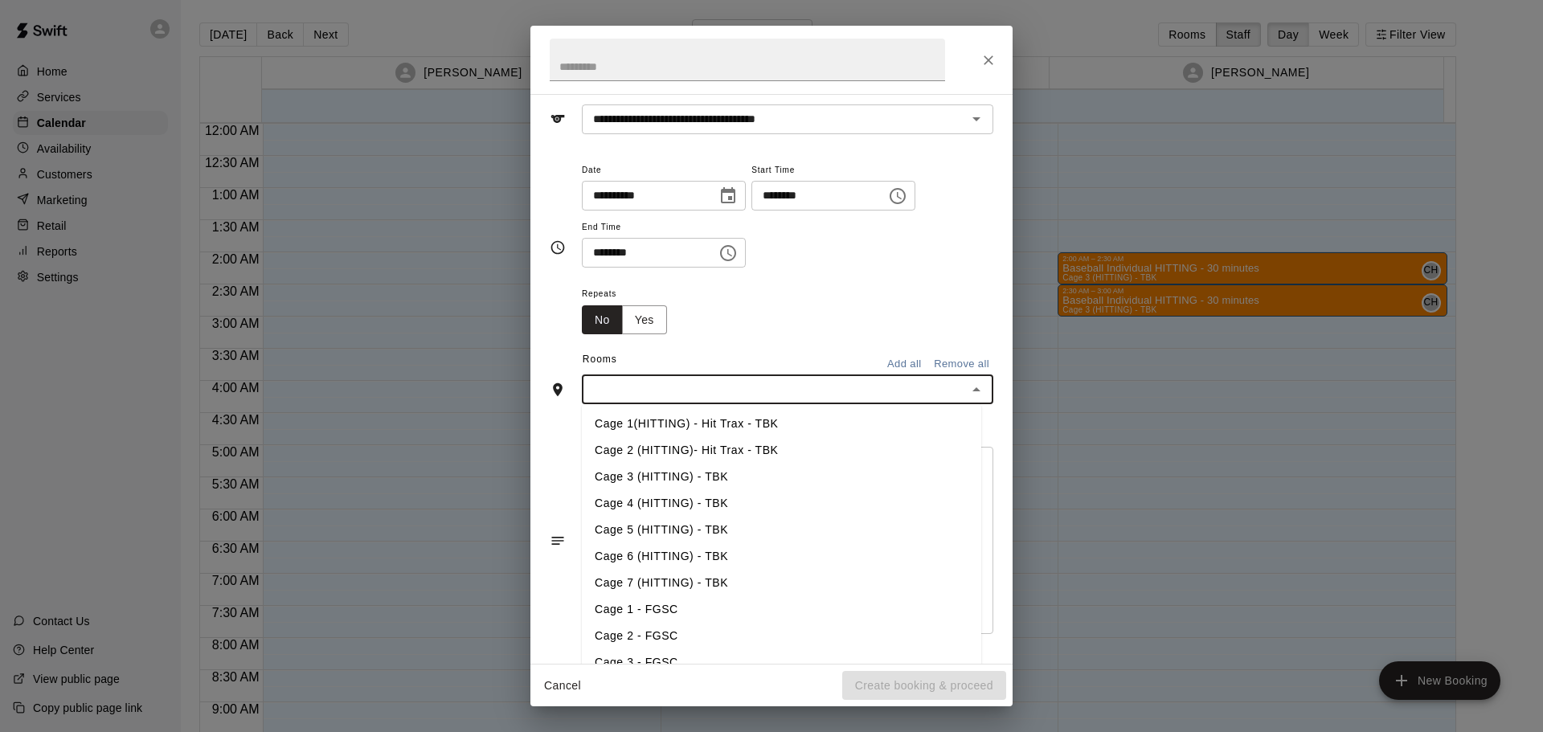
click at [657, 462] on li "Cage 2 (HITTING)- Hit Trax - TBK" at bounding box center [781, 450] width 399 height 27
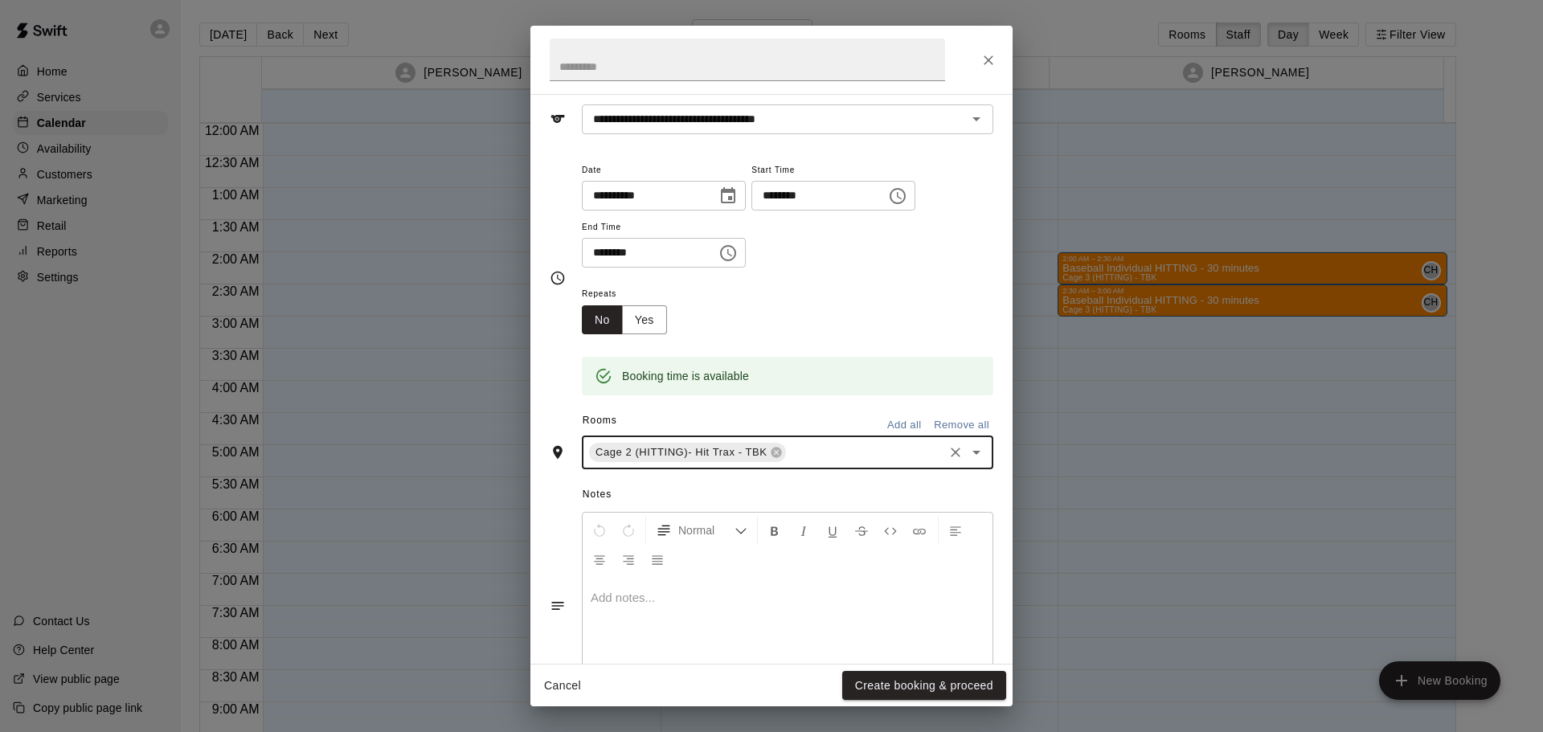
click at [951, 456] on icon "Clear" at bounding box center [956, 453] width 10 height 10
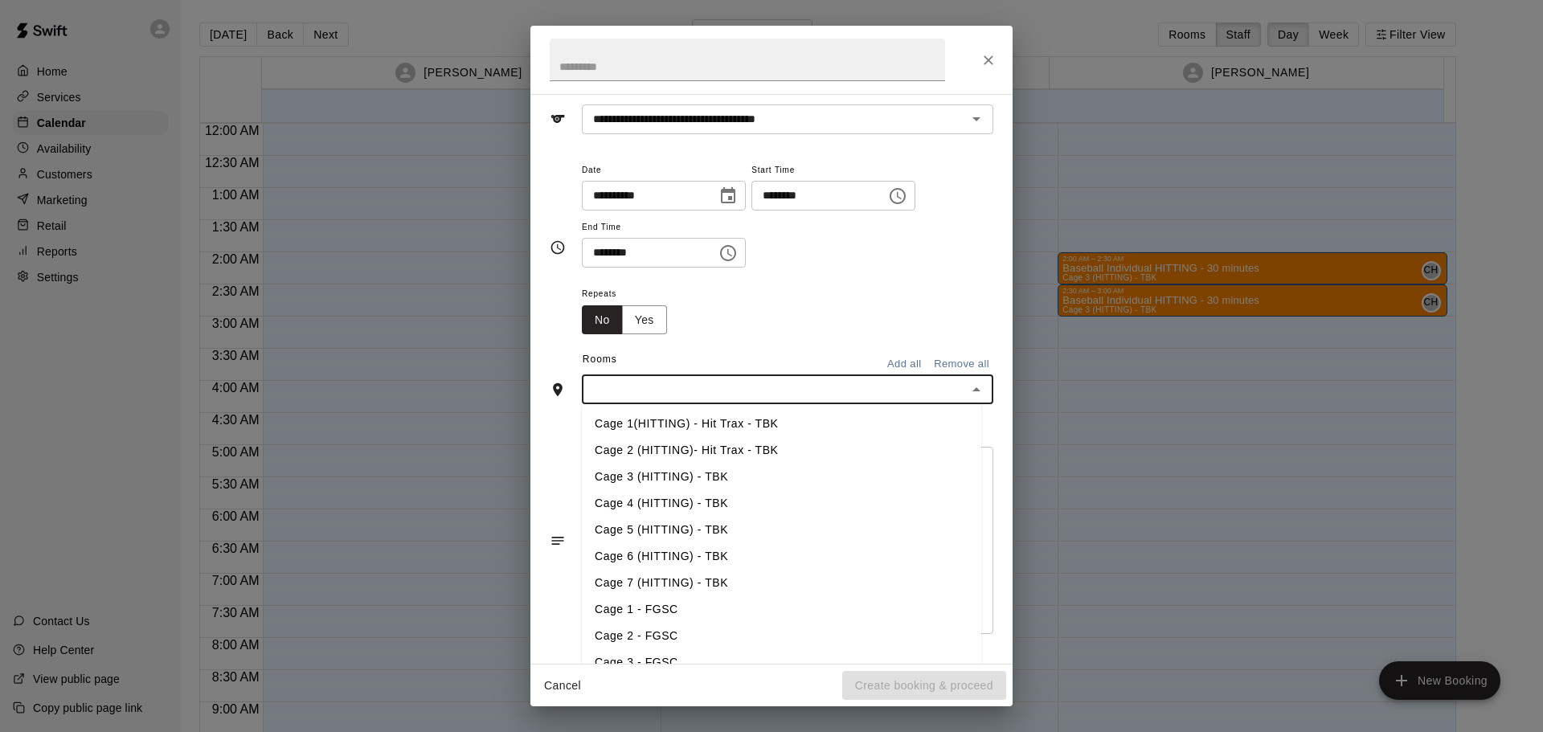
click at [690, 387] on input "text" at bounding box center [774, 389] width 375 height 20
click at [675, 473] on li "Cage 3 (HITTING) - TBK" at bounding box center [781, 477] width 399 height 27
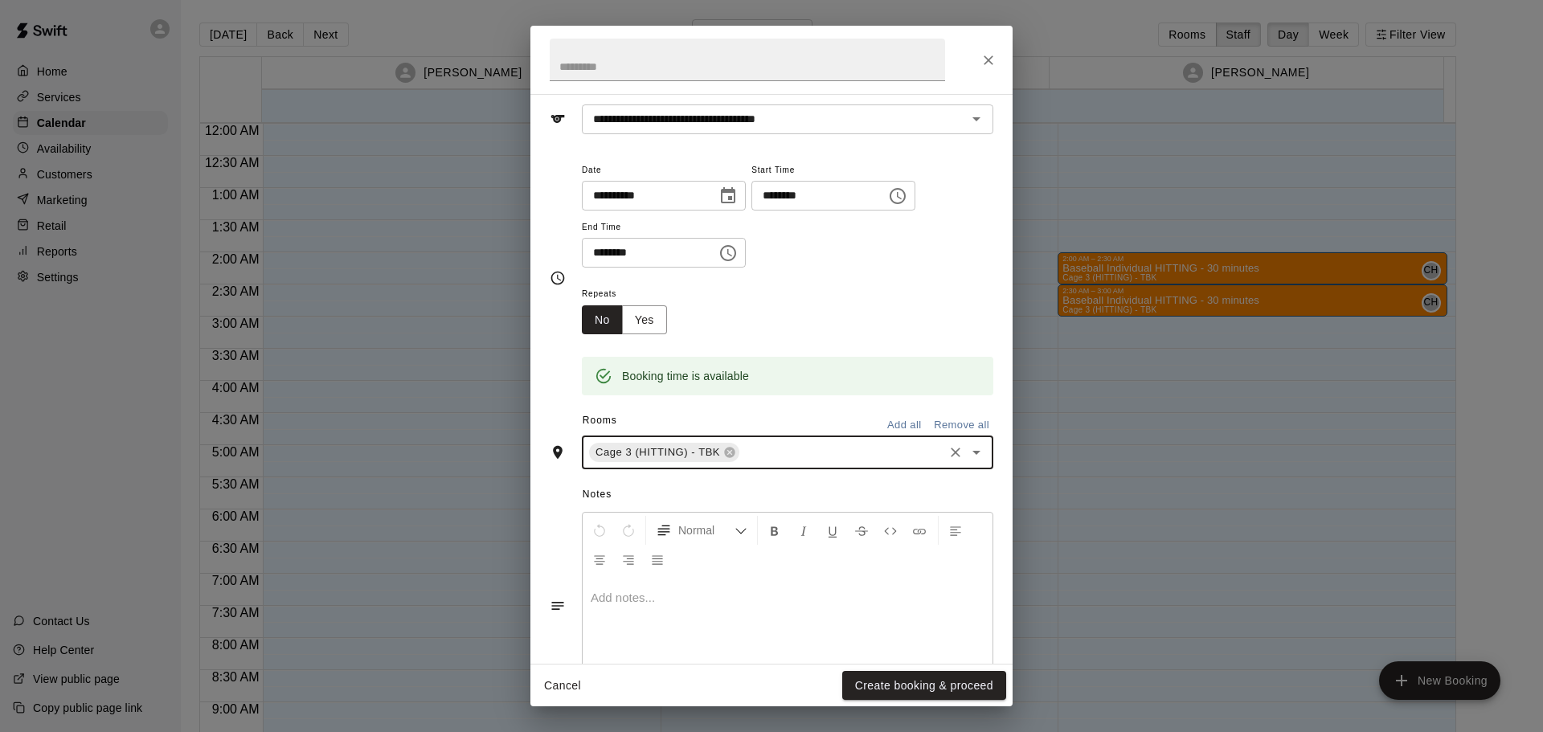
click at [940, 683] on button "Create booking & proceed" at bounding box center [924, 686] width 164 height 30
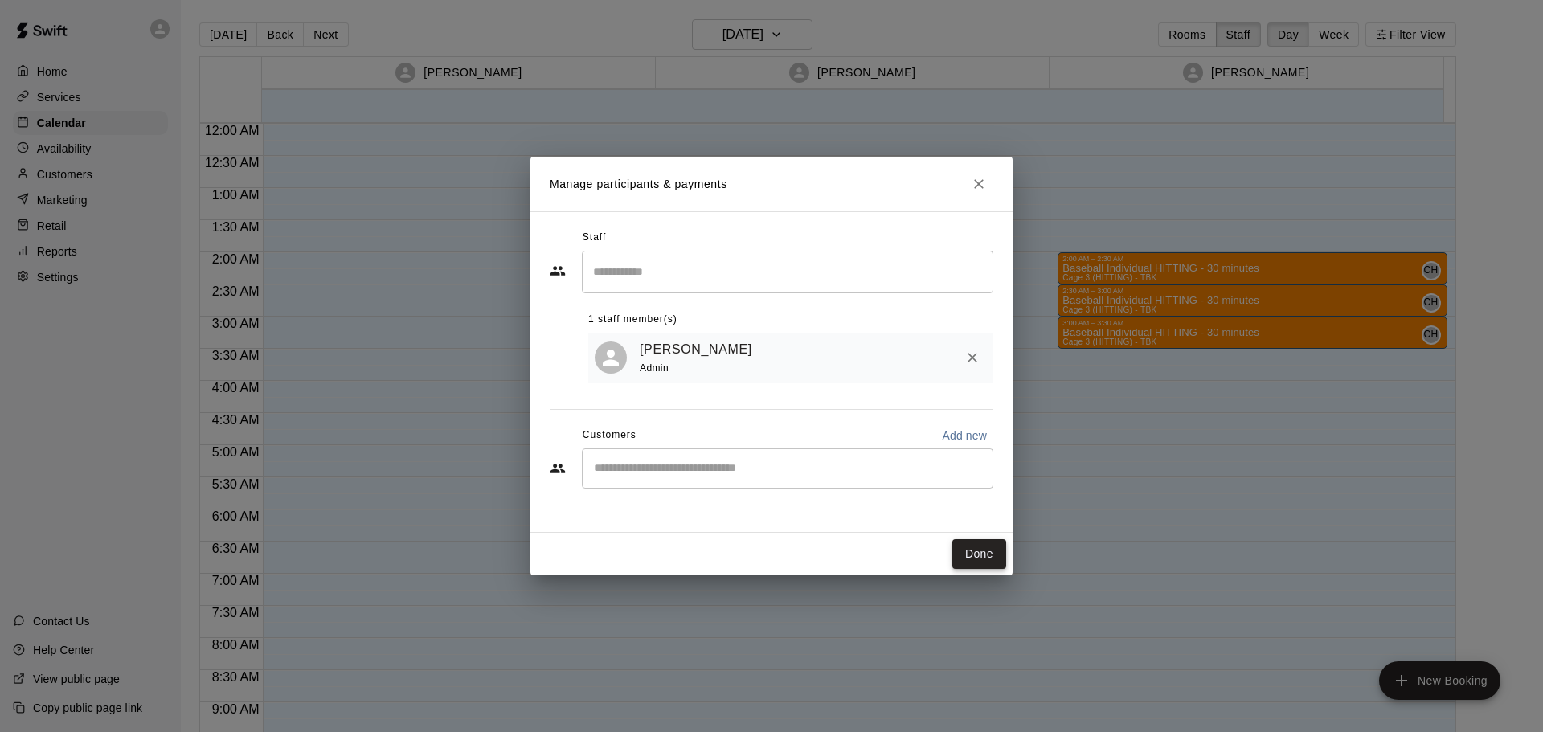
click at [990, 553] on button "Done" at bounding box center [979, 554] width 54 height 30
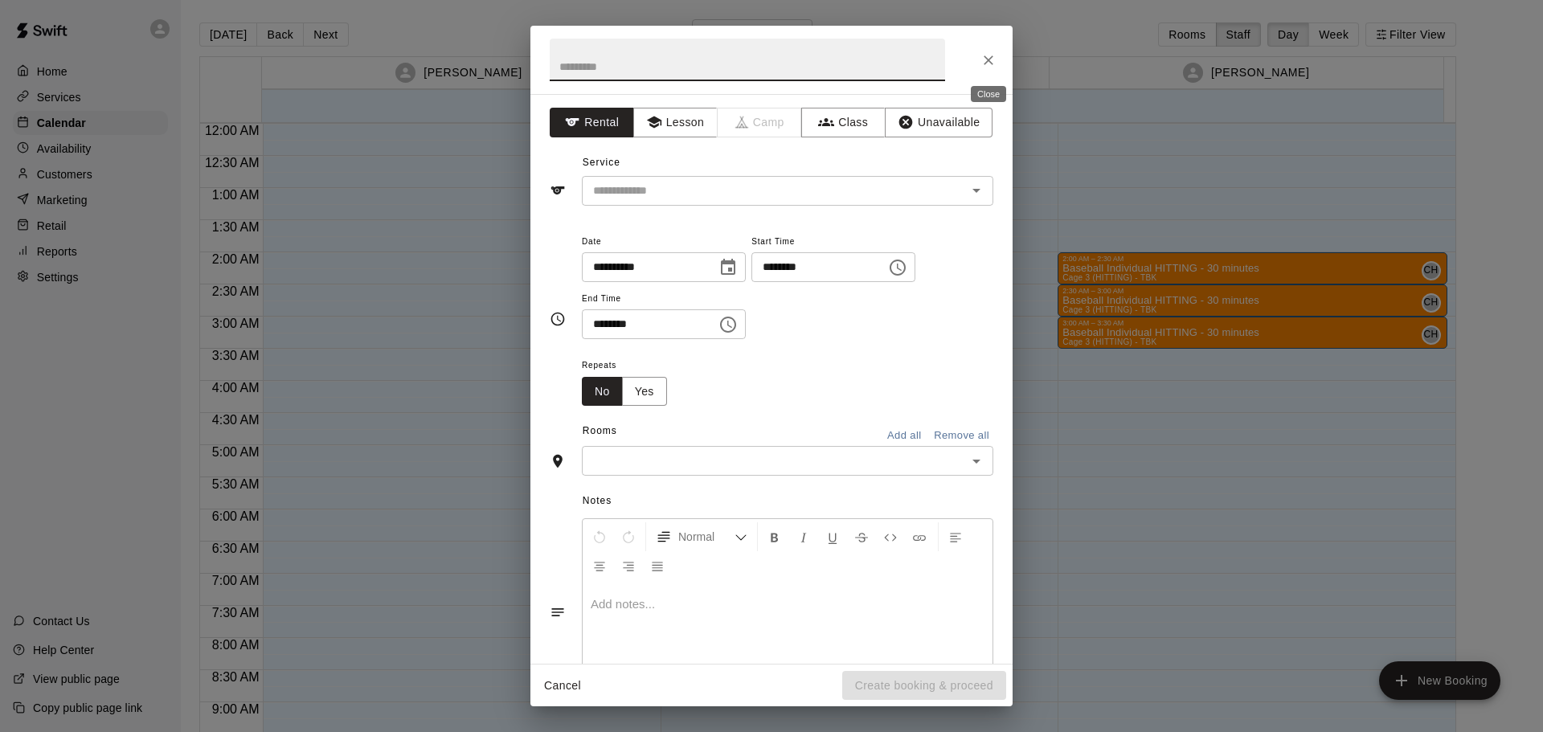
click at [996, 60] on icon "Close" at bounding box center [988, 60] width 16 height 16
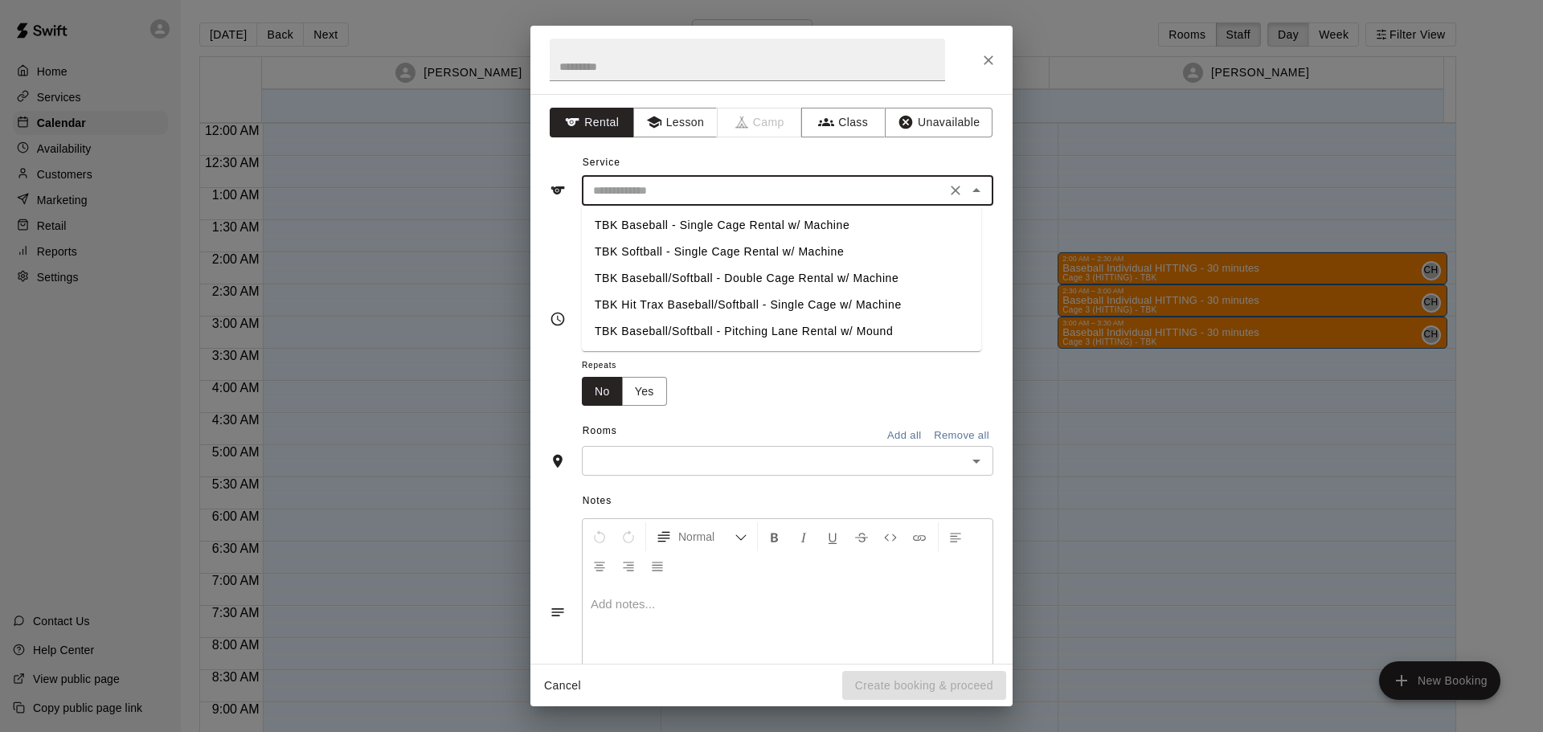
click at [719, 181] on input "text" at bounding box center [764, 191] width 354 height 20
click at [648, 126] on icon "button" at bounding box center [654, 122] width 16 height 16
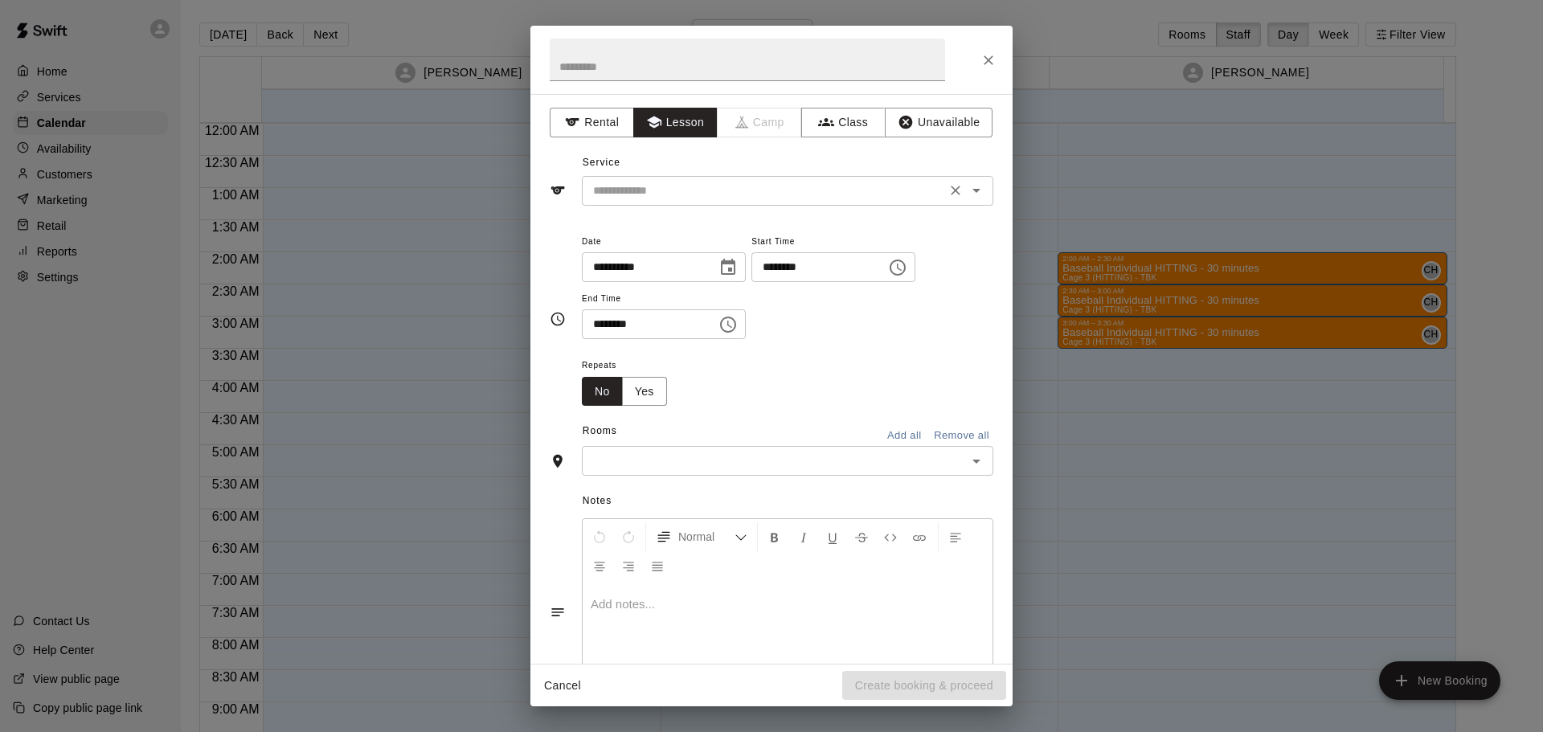
click at [639, 203] on div "​" at bounding box center [787, 191] width 411 height 30
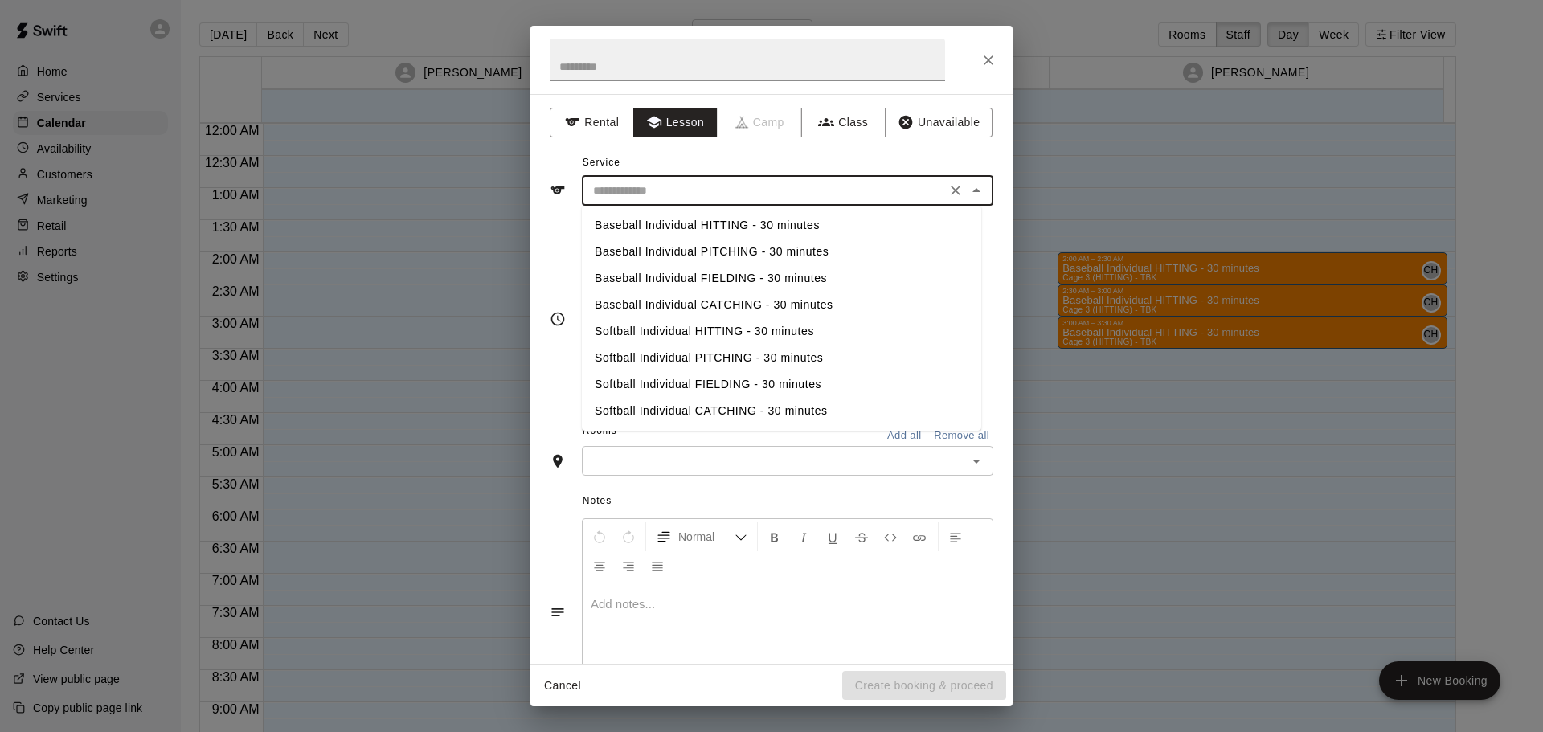
click at [637, 221] on li "Baseball Individual HITTING - 30 minutes" at bounding box center [781, 225] width 399 height 27
type input "**********"
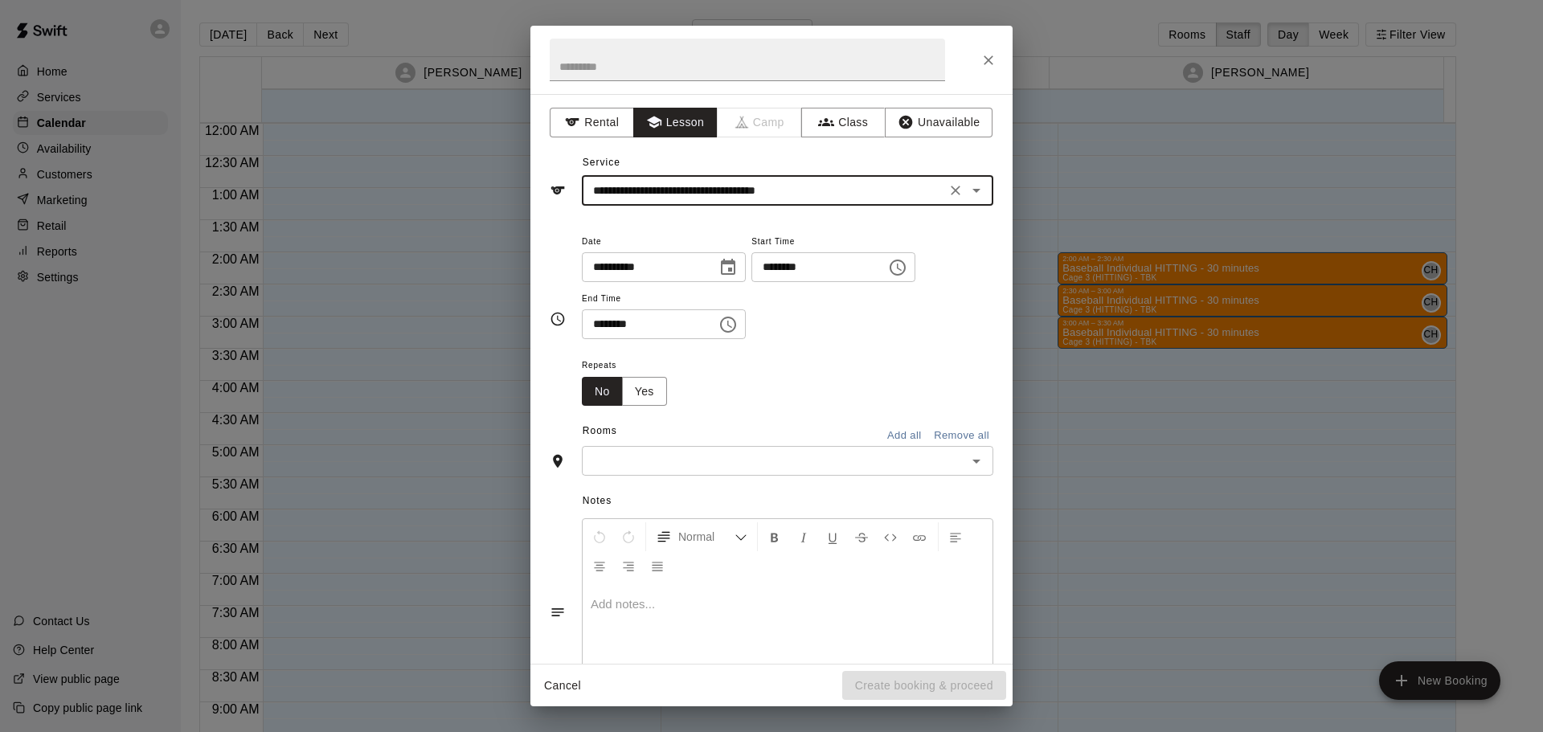
click at [714, 455] on input "text" at bounding box center [774, 461] width 375 height 20
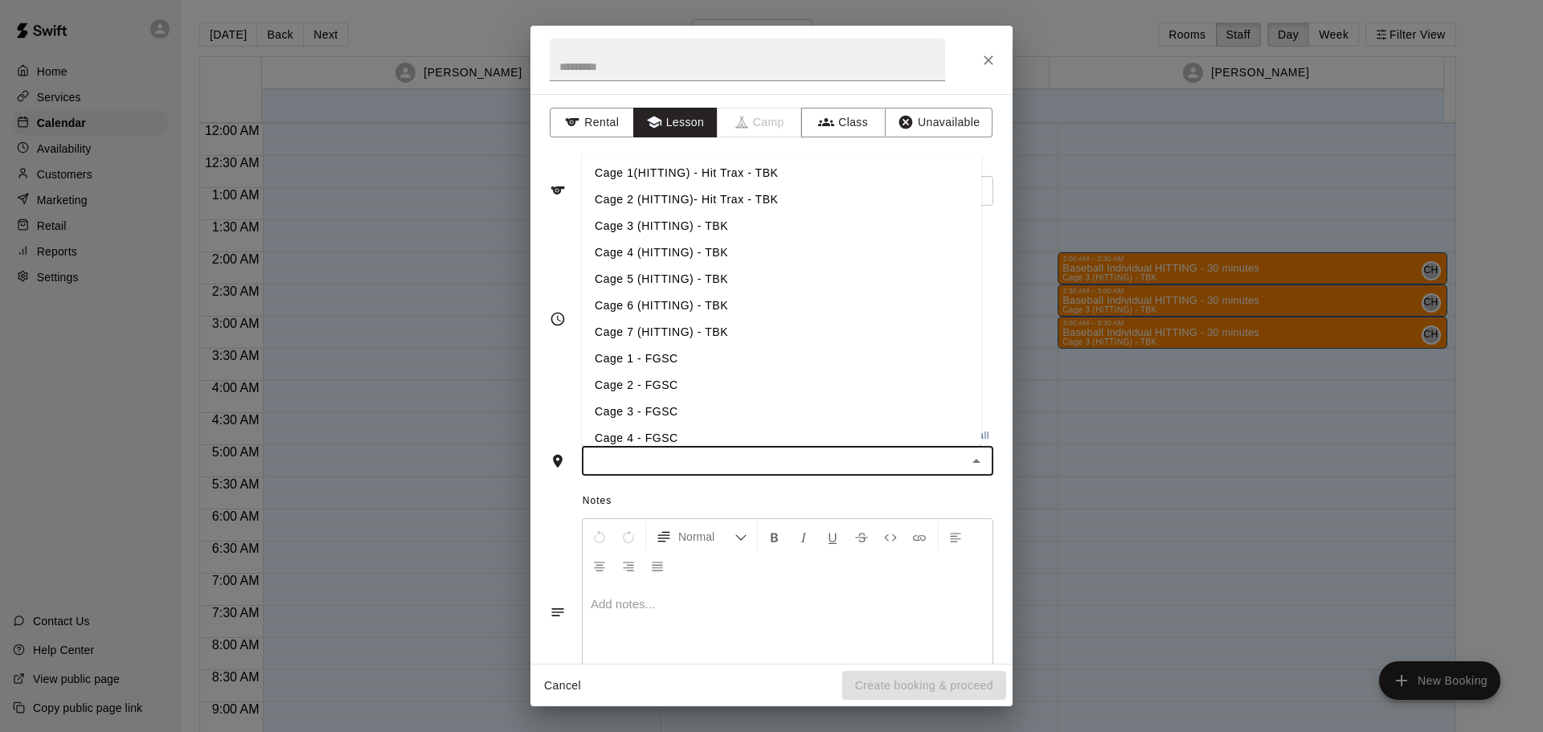
click at [664, 398] on ul "Cage 1(HITTING) - Hit Trax - TBK Cage 2 (HITTING)- Hit Trax - TBK Cage 3 (HITTI…" at bounding box center [781, 299] width 399 height 293
drag, startPoint x: 664, startPoint y: 398, endPoint x: 666, endPoint y: 390, distance: 8.4
click at [665, 390] on li "Cage 2 - FGSC" at bounding box center [781, 385] width 399 height 27
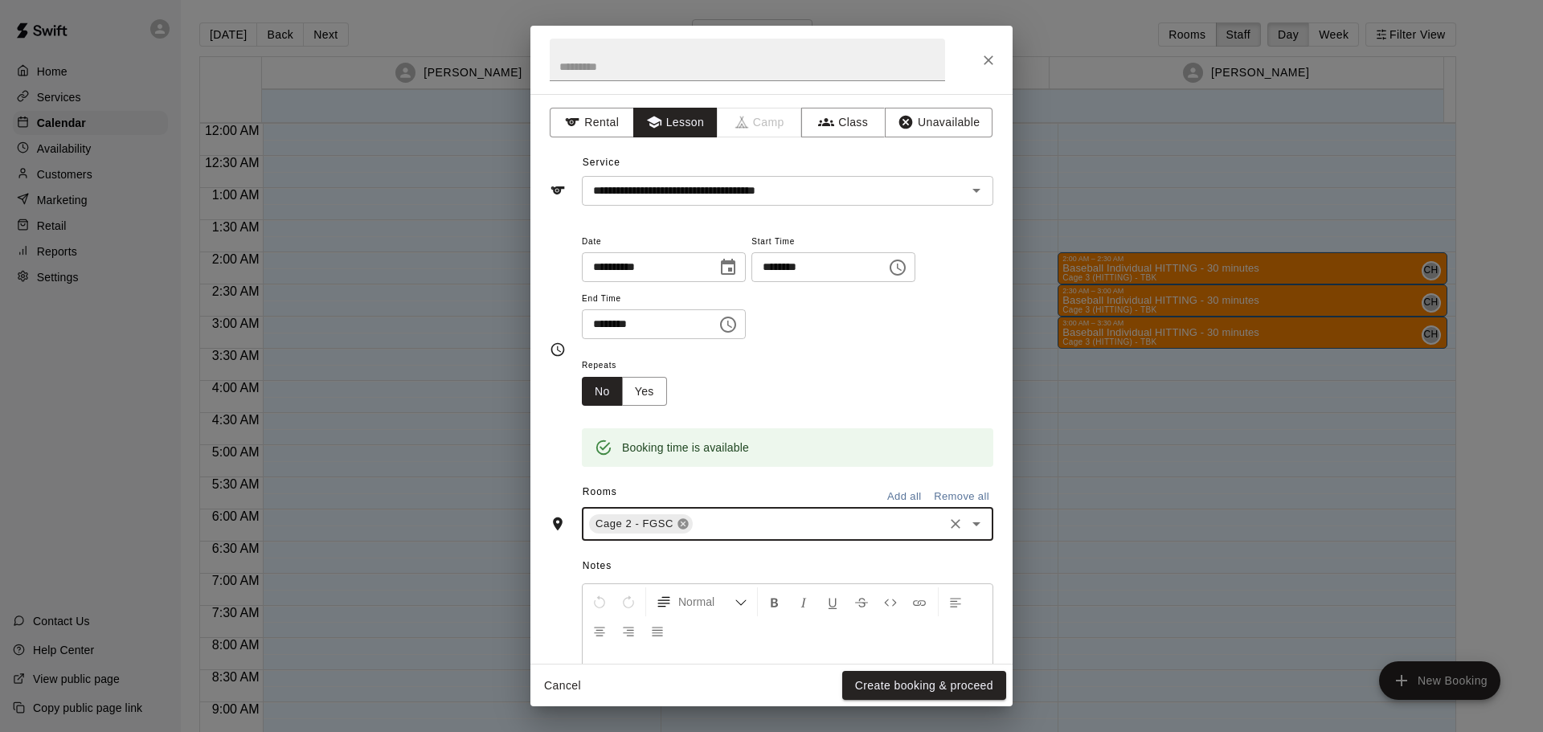
click at [679, 524] on icon at bounding box center [682, 524] width 10 height 10
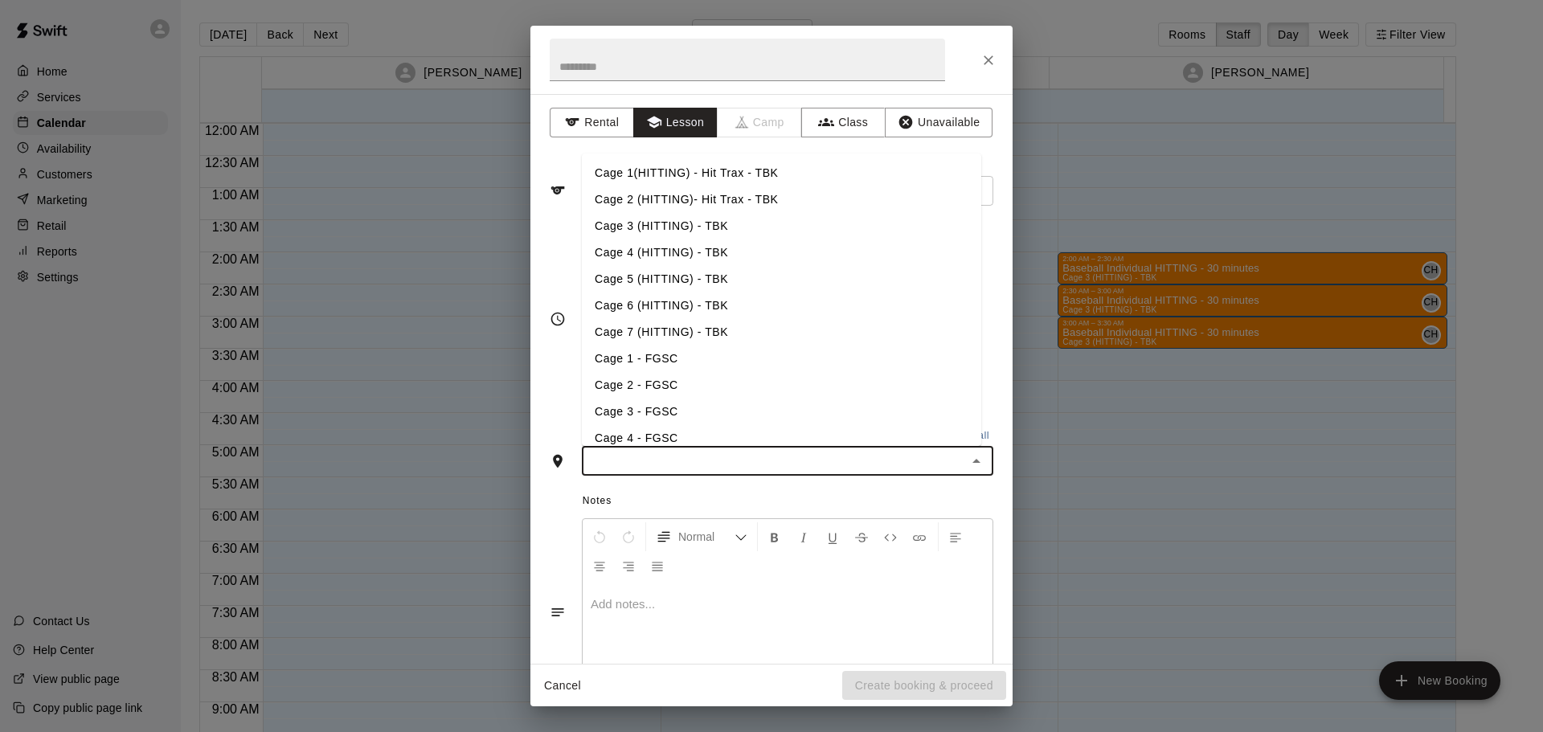
click at [669, 453] on input "text" at bounding box center [774, 461] width 375 height 20
click at [612, 225] on li "Cage 3 (HITTING) - TBK" at bounding box center [781, 226] width 399 height 27
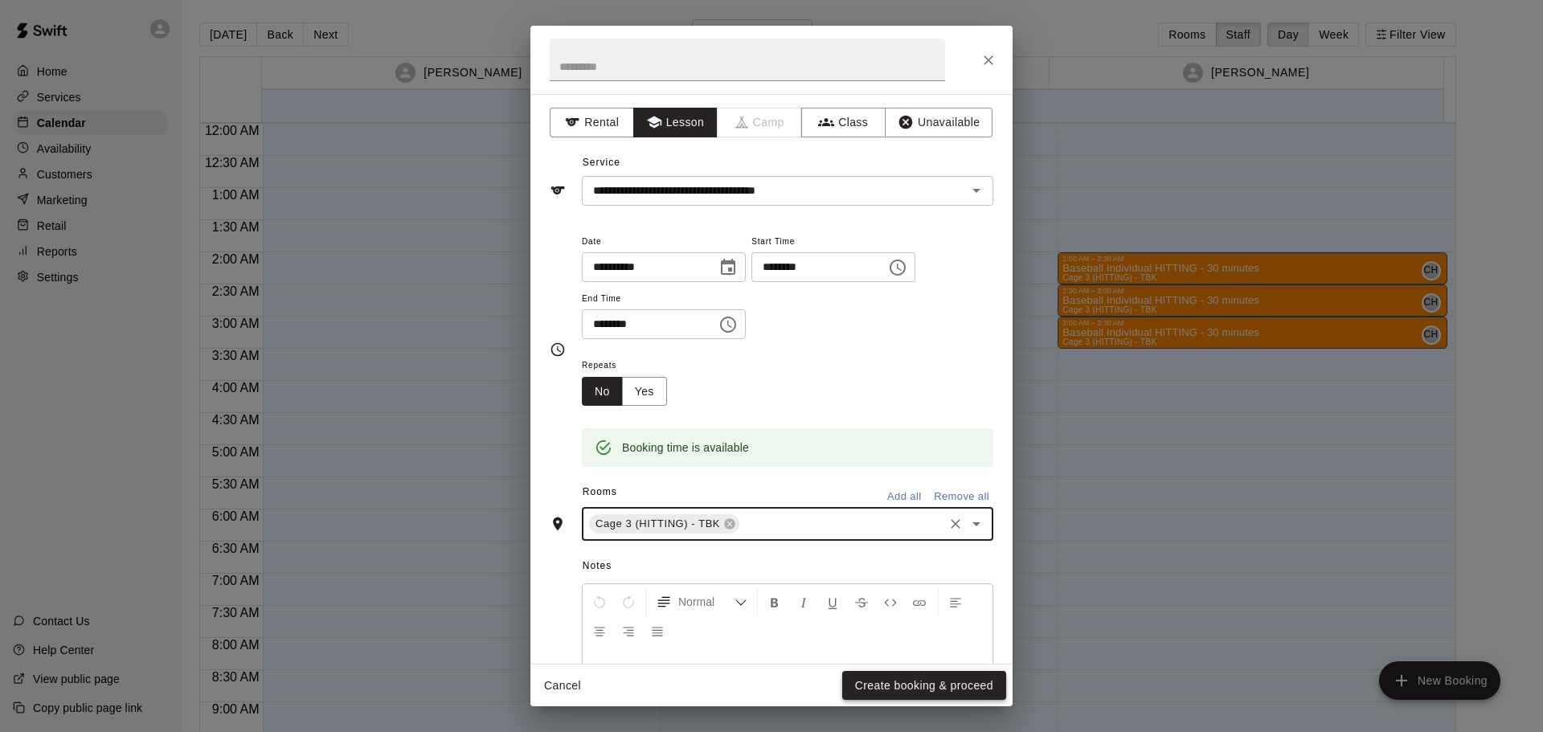
click at [891, 678] on button "Create booking & proceed" at bounding box center [924, 686] width 164 height 30
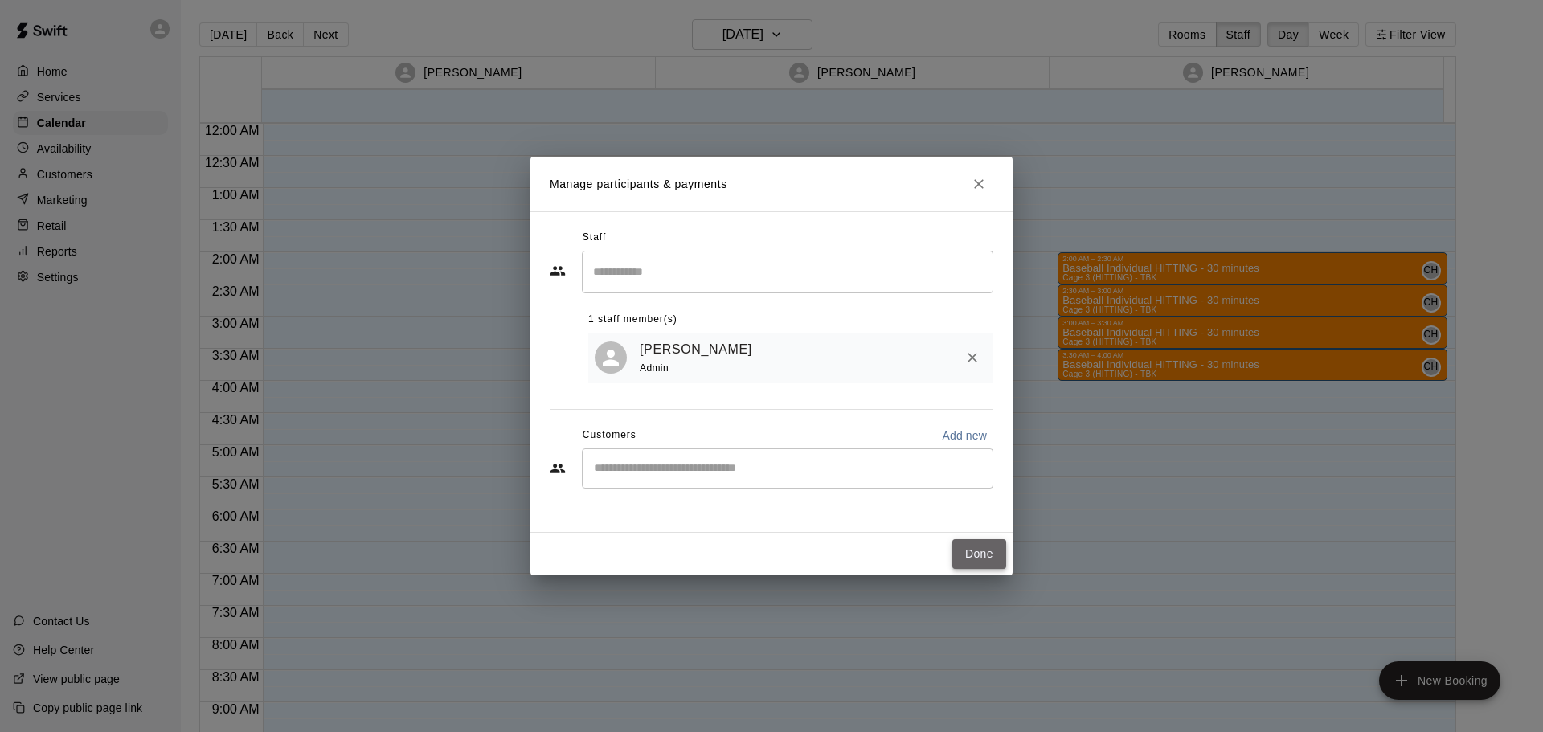
click at [993, 546] on button "Done" at bounding box center [979, 554] width 54 height 30
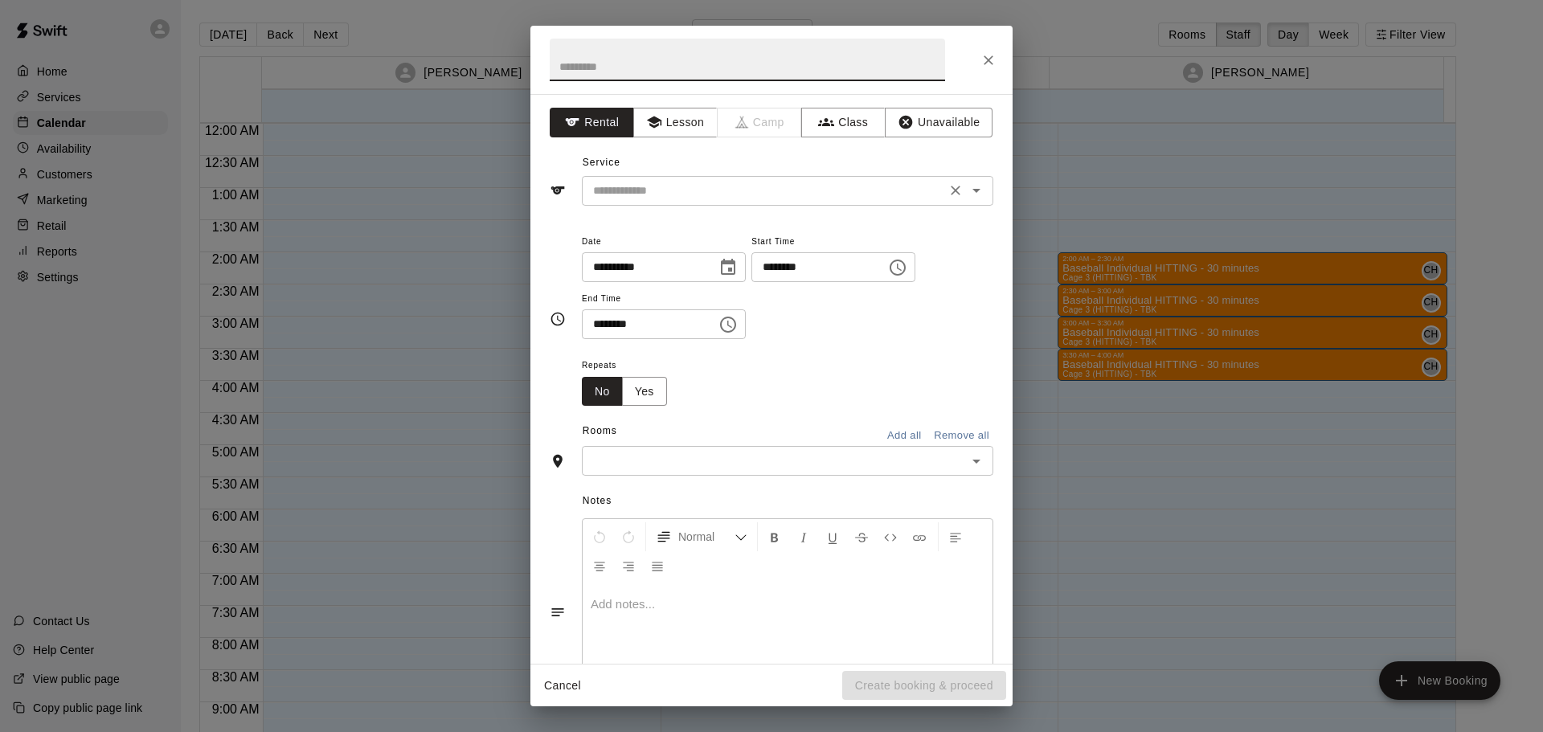
click at [699, 196] on input "text" at bounding box center [764, 191] width 354 height 20
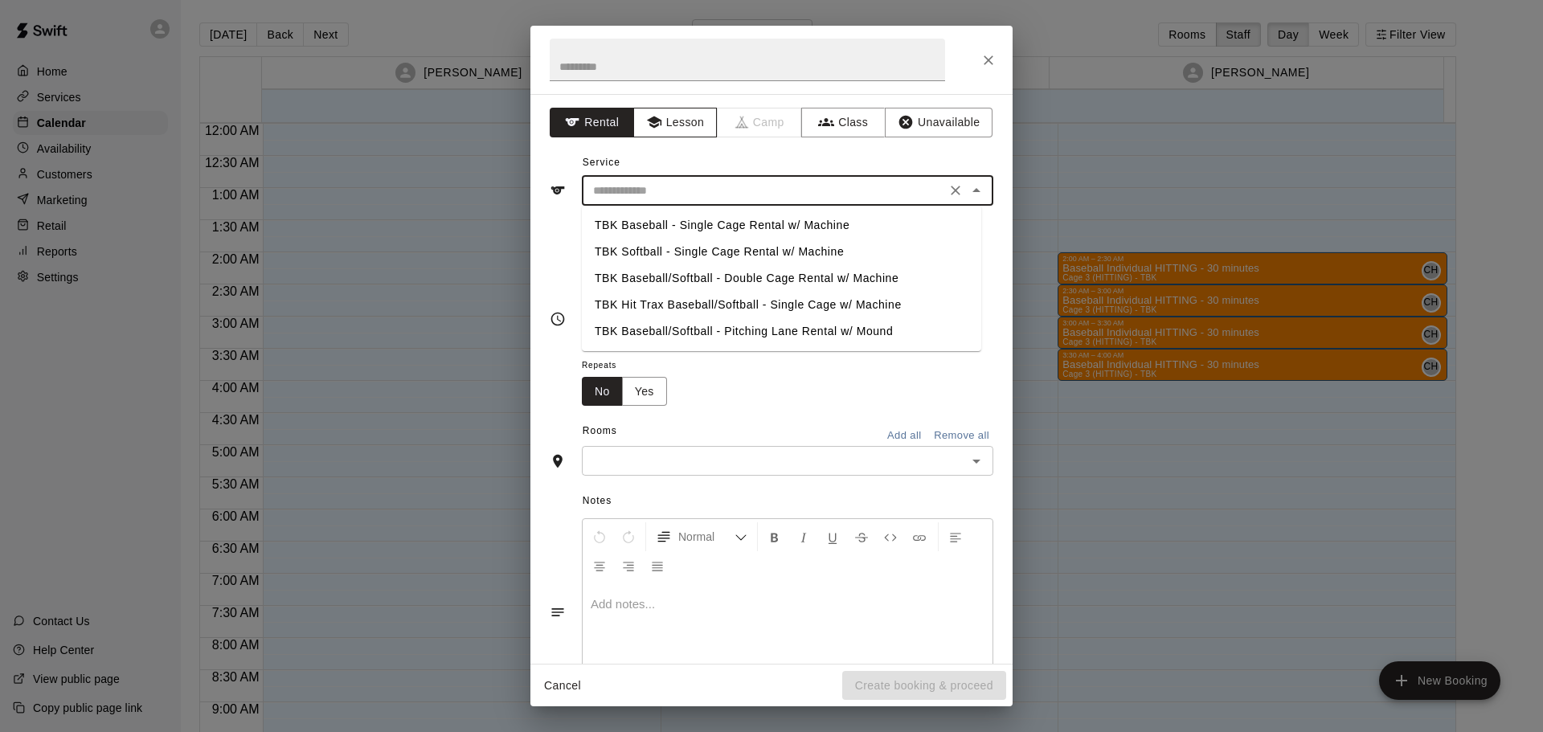
click at [673, 126] on button "Lesson" at bounding box center [675, 123] width 84 height 30
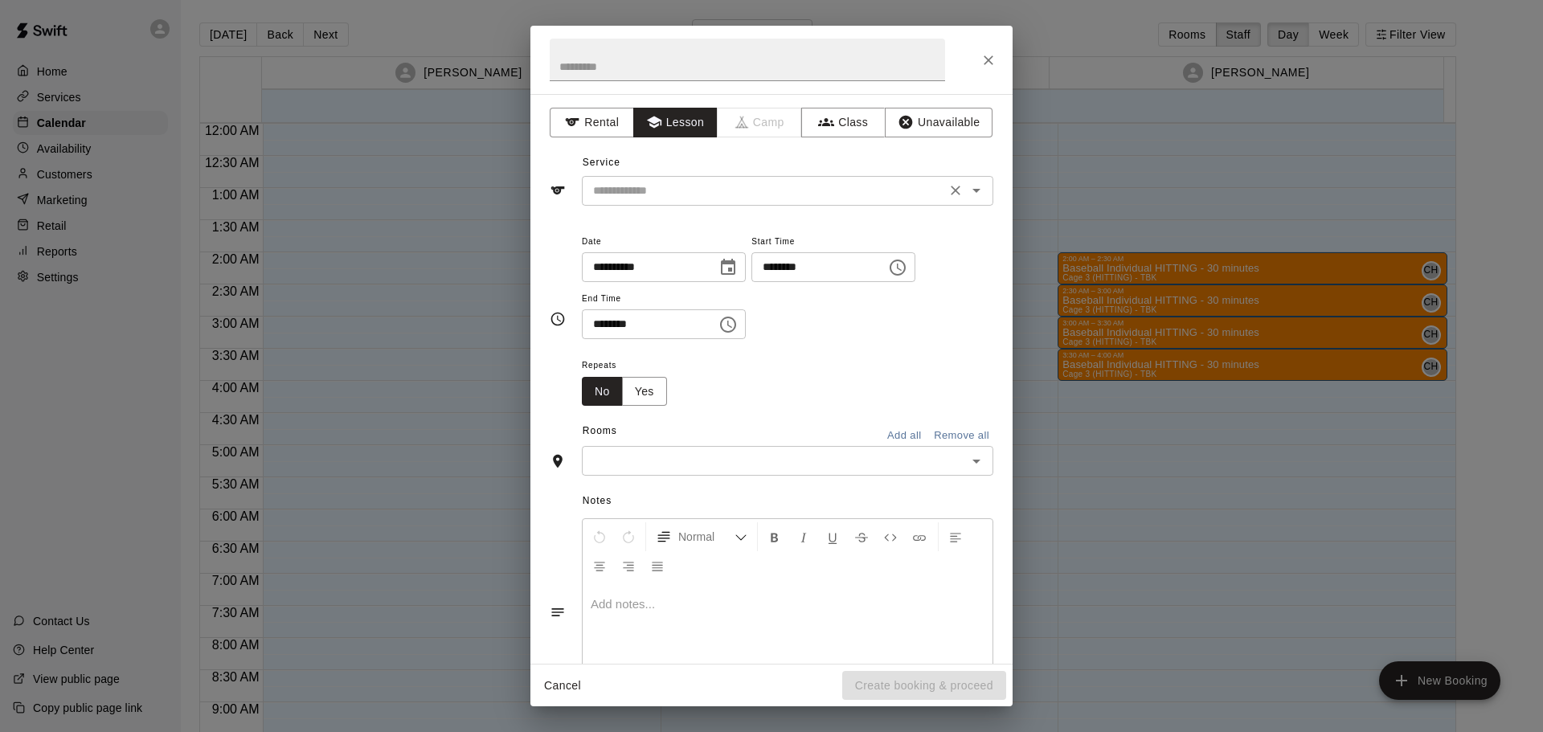
click at [644, 179] on div "​" at bounding box center [787, 191] width 411 height 30
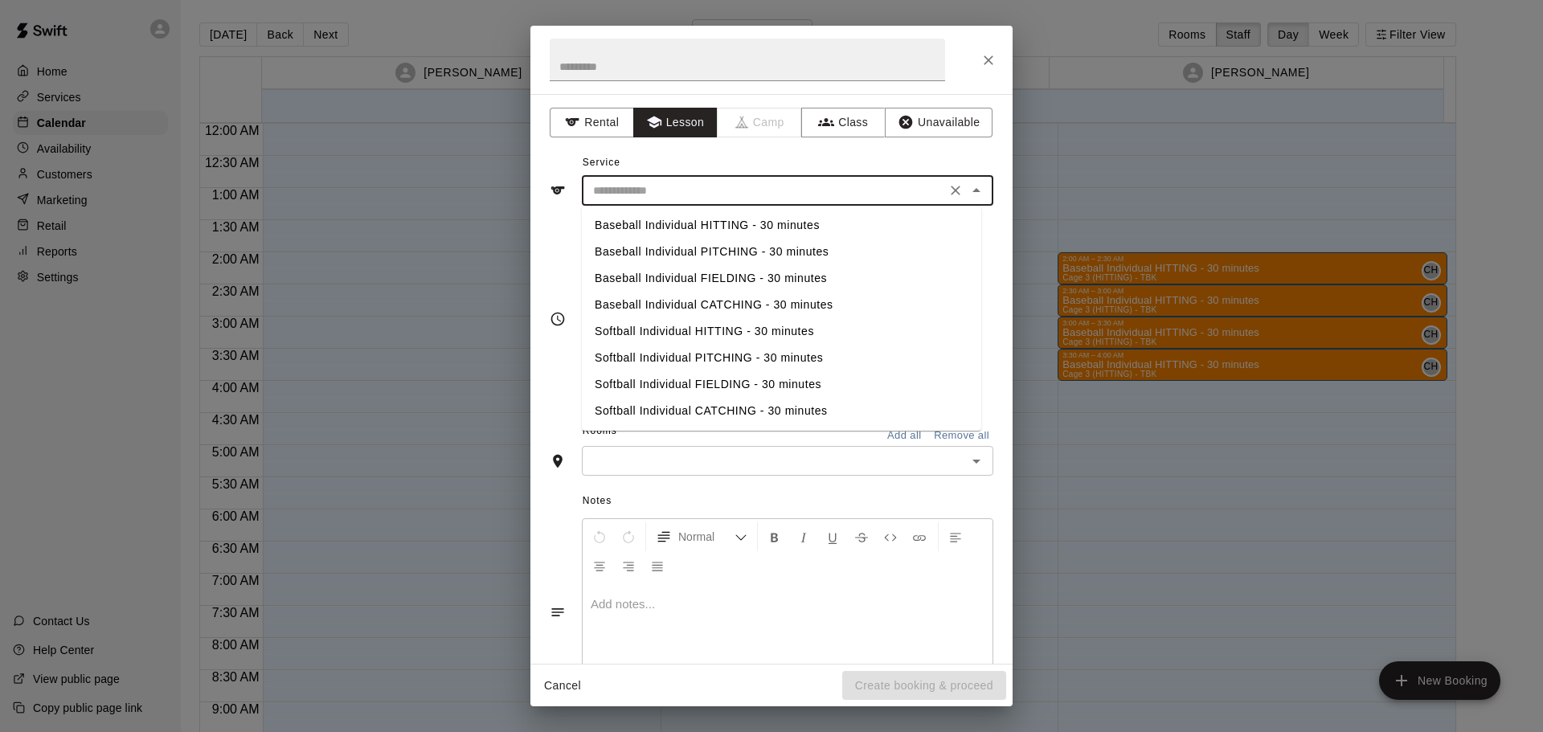
click at [614, 222] on li "Baseball Individual HITTING - 30 minutes" at bounding box center [781, 225] width 399 height 27
type input "**********"
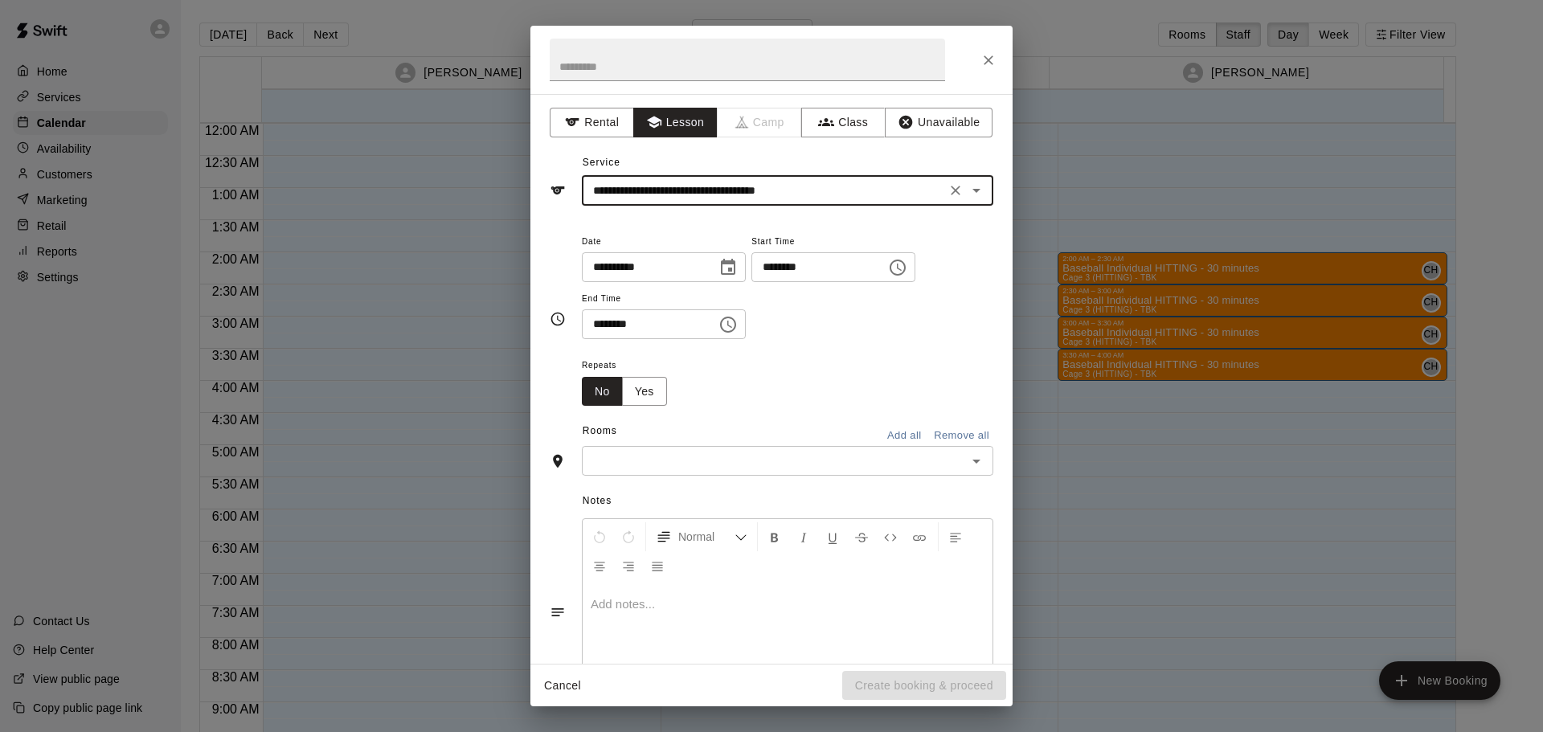
click at [646, 469] on input "text" at bounding box center [774, 461] width 375 height 20
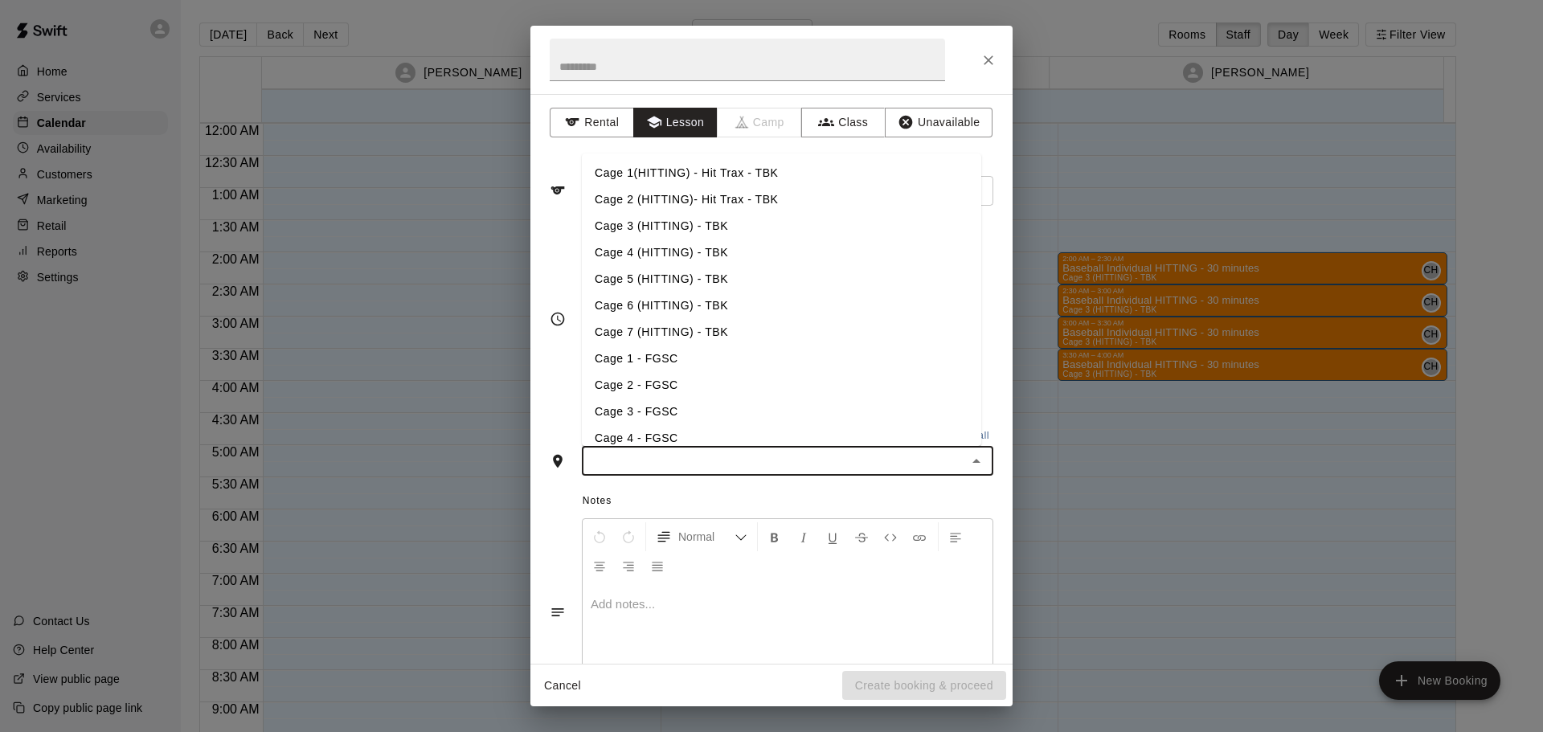
click at [669, 252] on li "Cage 4 (HITTING) - TBK" at bounding box center [781, 252] width 399 height 27
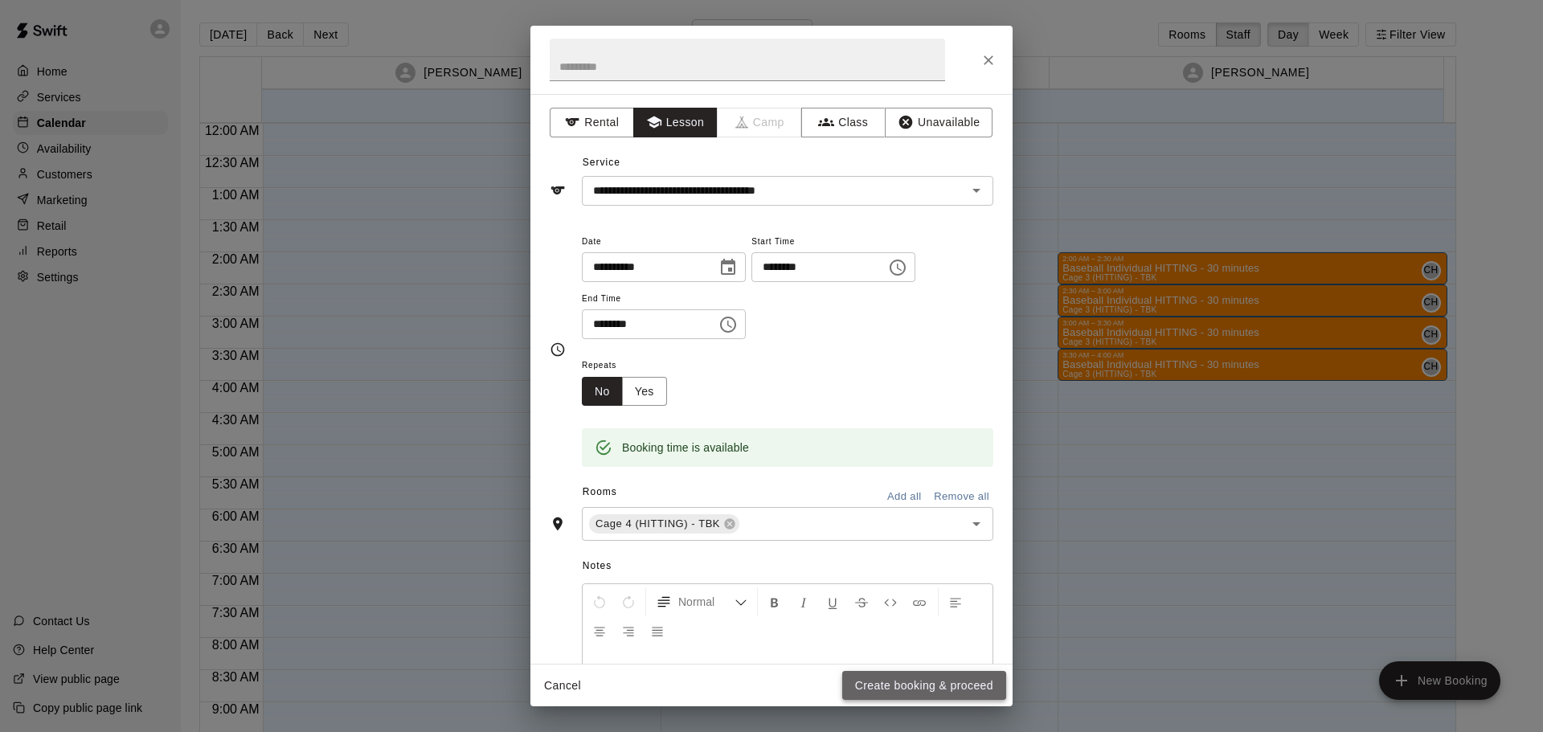
click at [948, 677] on button "Create booking & proceed" at bounding box center [924, 686] width 164 height 30
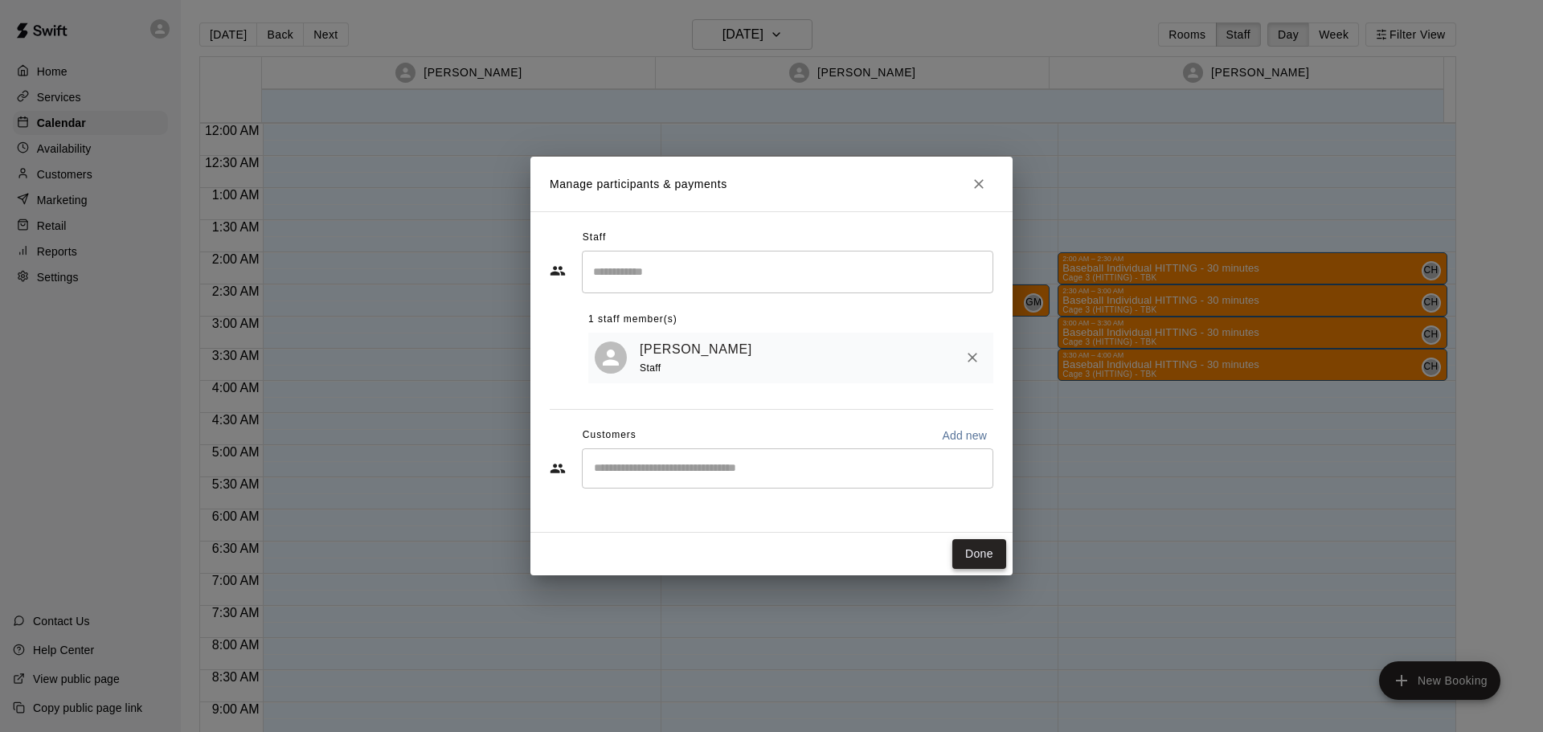
click at [969, 557] on button "Done" at bounding box center [979, 554] width 54 height 30
